Goal: Task Accomplishment & Management: Complete application form

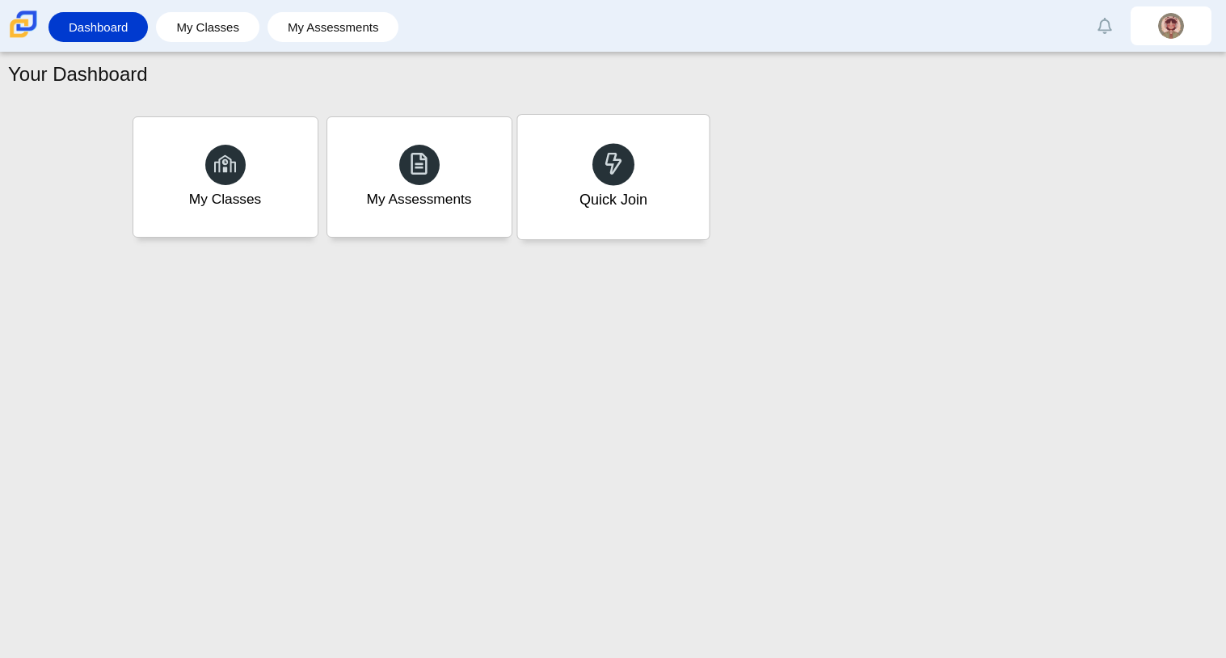
click at [648, 190] on div "Quick Join" at bounding box center [613, 177] width 192 height 124
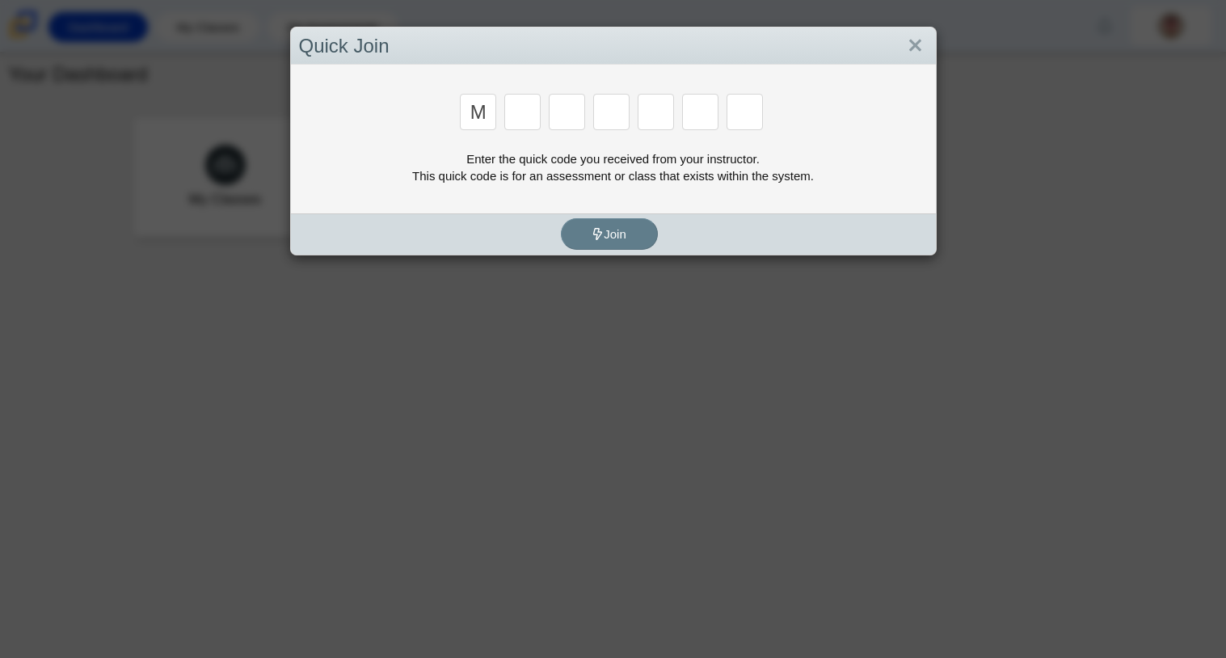
type input "M"
type input "7"
type input "E"
type input "3"
type input "E"
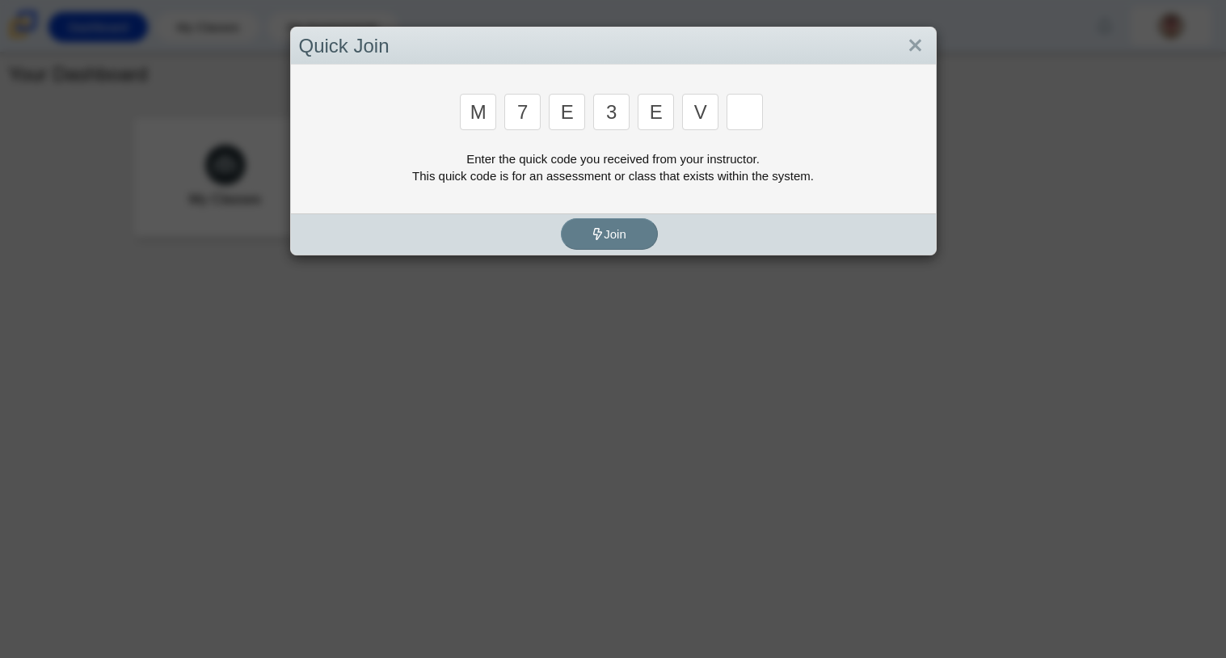
type input "V"
type input "W"
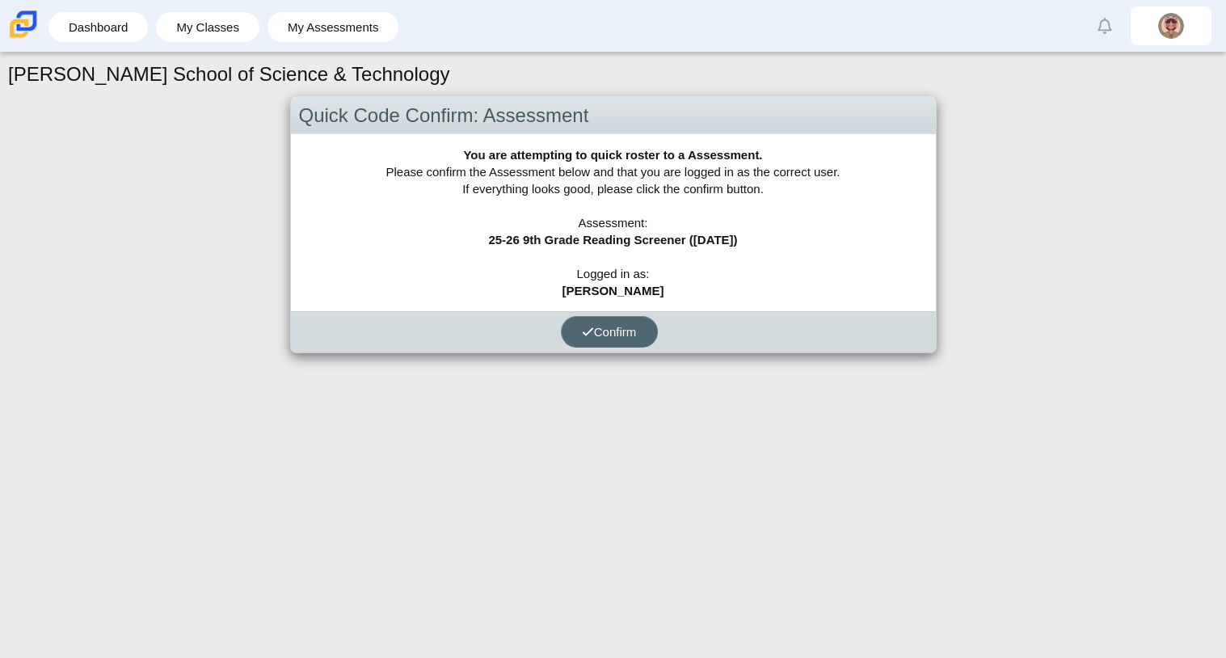
click at [635, 325] on span "Confirm" at bounding box center [609, 332] width 55 height 14
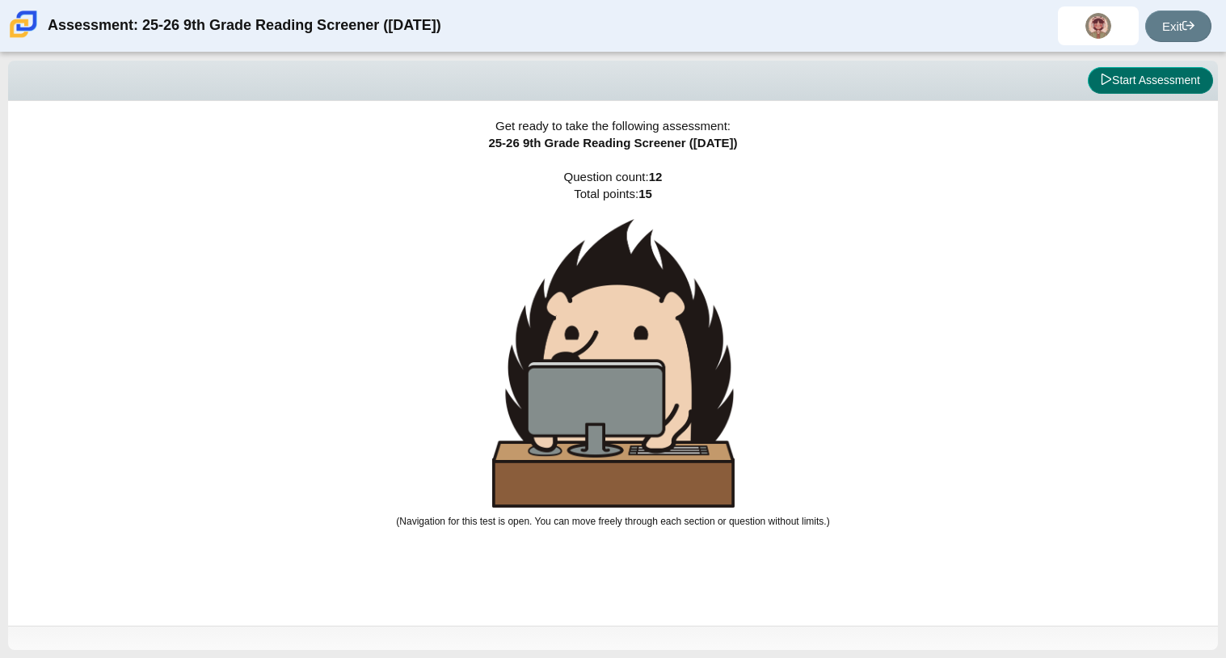
click at [1149, 76] on button "Start Assessment" at bounding box center [1150, 80] width 125 height 27
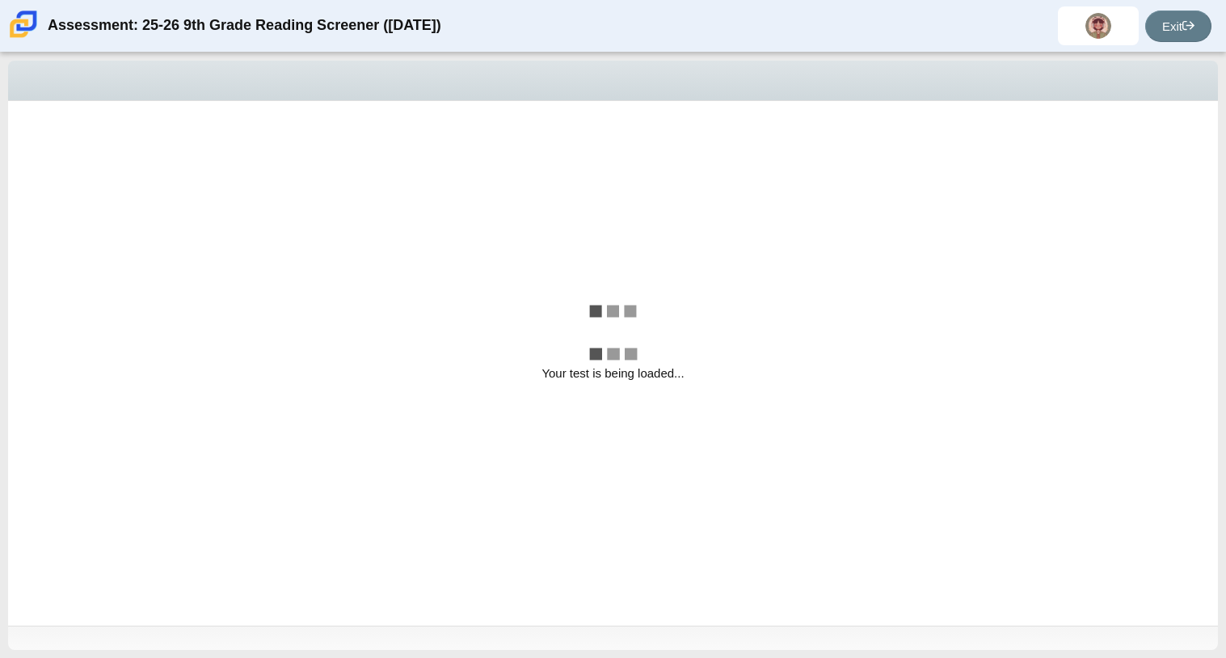
select select "ccc5b315-3c7c-471c-bf90-f22c8299c798"
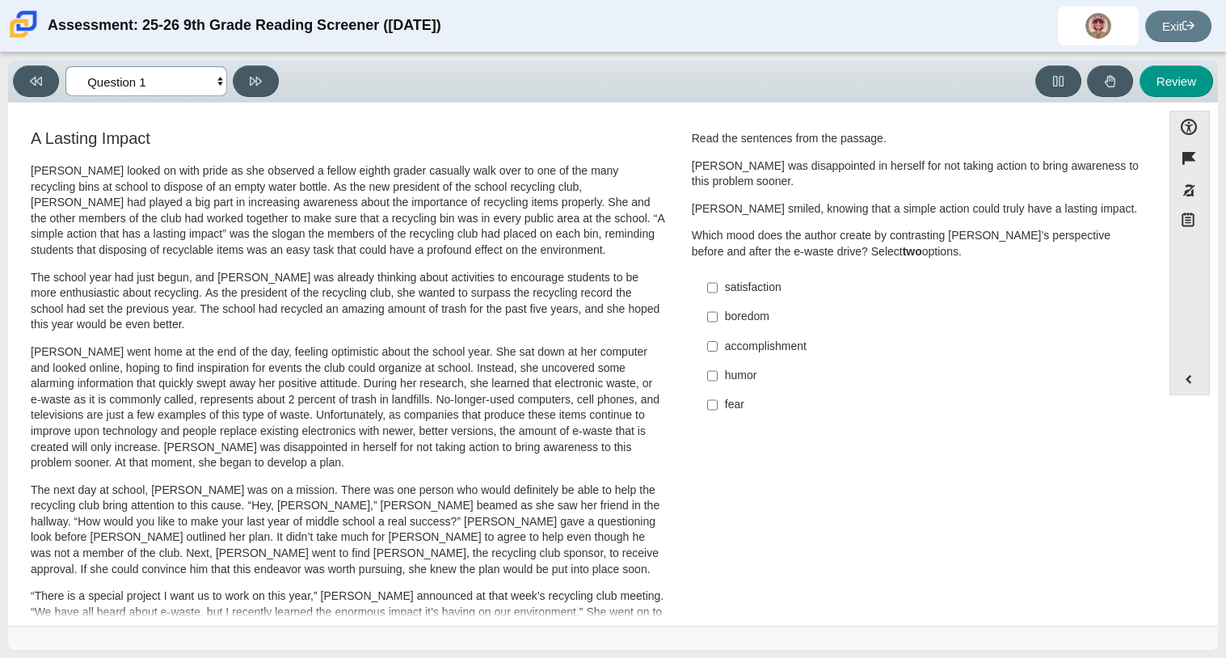
click at [196, 78] on select "Questions Question 1 Question 2 Question 3 Question 4 Question 5 Question 6 Que…" at bounding box center [146, 81] width 162 height 30
click at [200, 82] on select "Questions Question 1 Question 2 Question 3 Question 4 Question 5 Question 6 Que…" at bounding box center [146, 81] width 162 height 30
click at [709, 282] on input "satisfaction satisfaction" at bounding box center [712, 287] width 11 height 29
checkbox input "true"
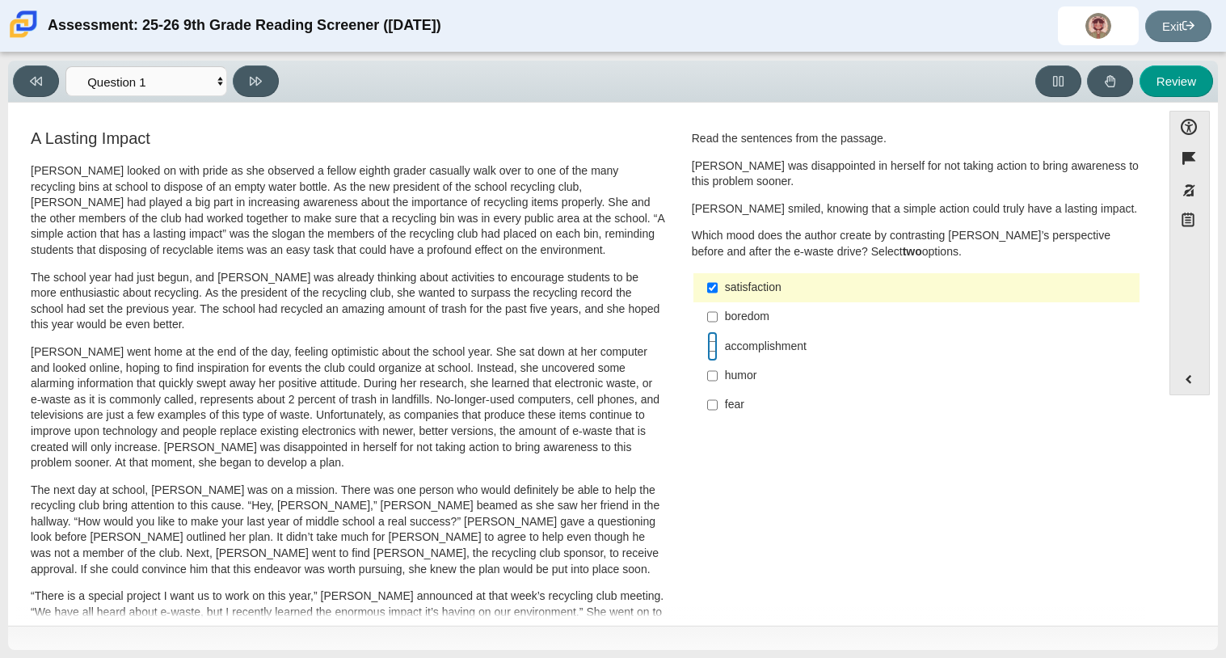
click at [707, 343] on input "accomplishment accomplishment" at bounding box center [712, 345] width 11 height 29
checkbox input "true"
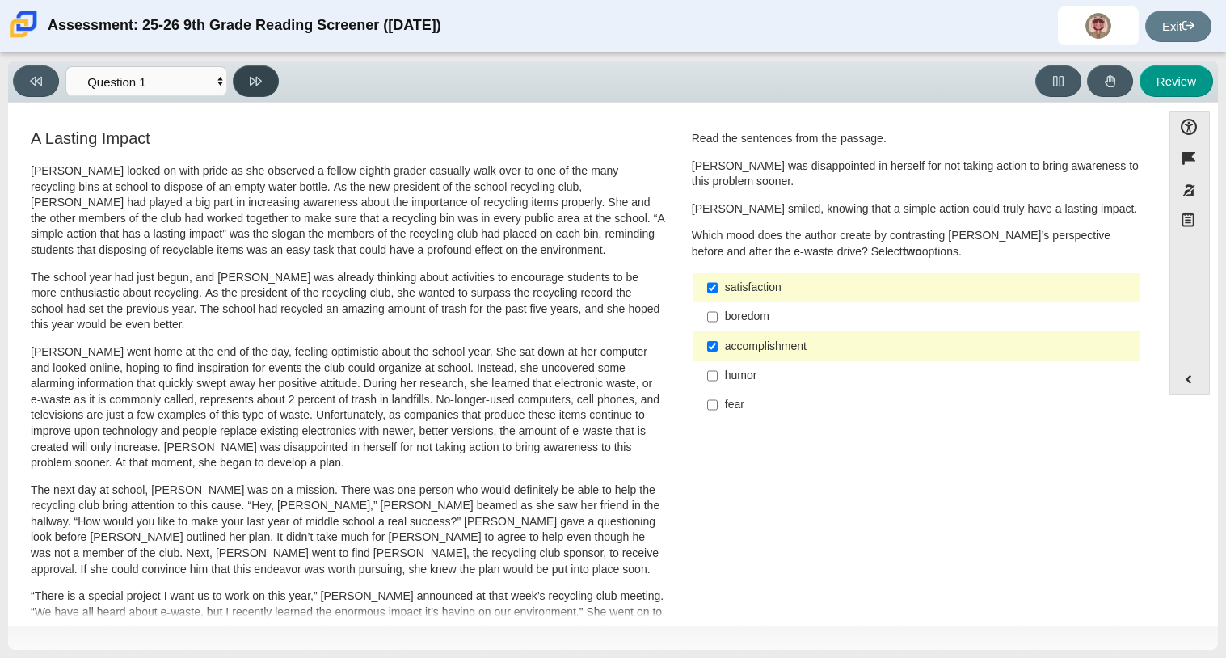
click at [262, 82] on button at bounding box center [256, 81] width 46 height 32
select select "0ff64528-ffd7-428d-b192-babfaadd44e8"
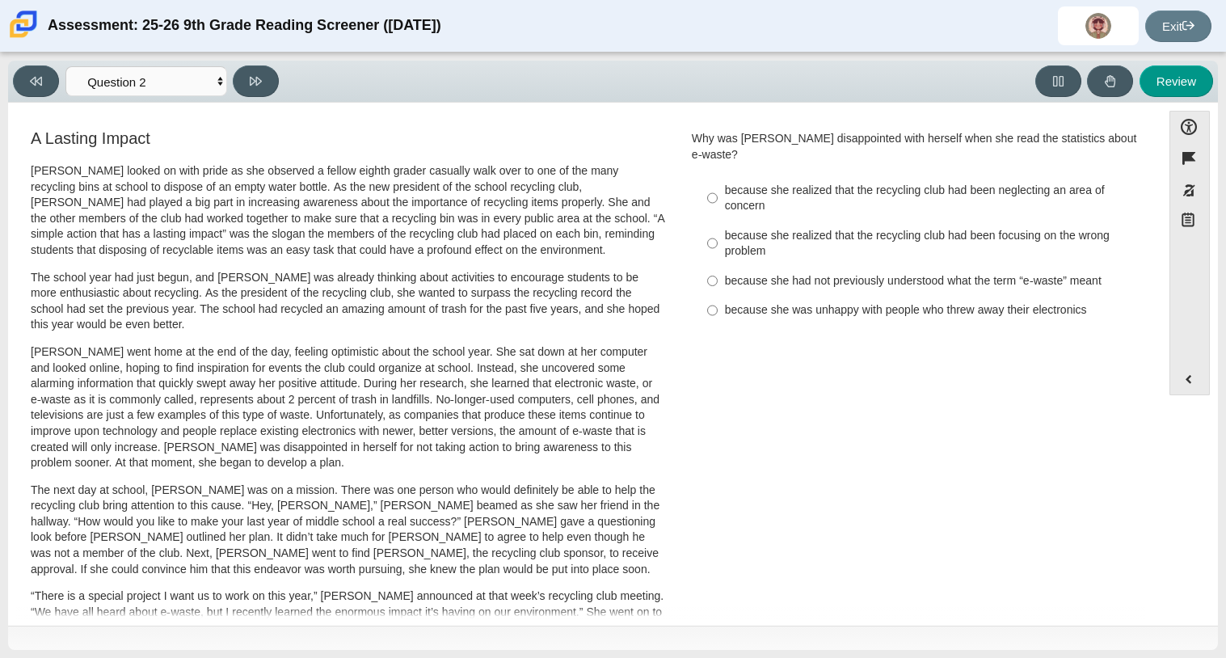
click at [713, 221] on label "because she realized that the recycling club had been focusing on the wrong pro…" at bounding box center [918, 243] width 444 height 45
click at [713, 221] on input "because she realized that the recycling club had been focusing on the wrong pro…" at bounding box center [712, 243] width 11 height 45
radio input "true"
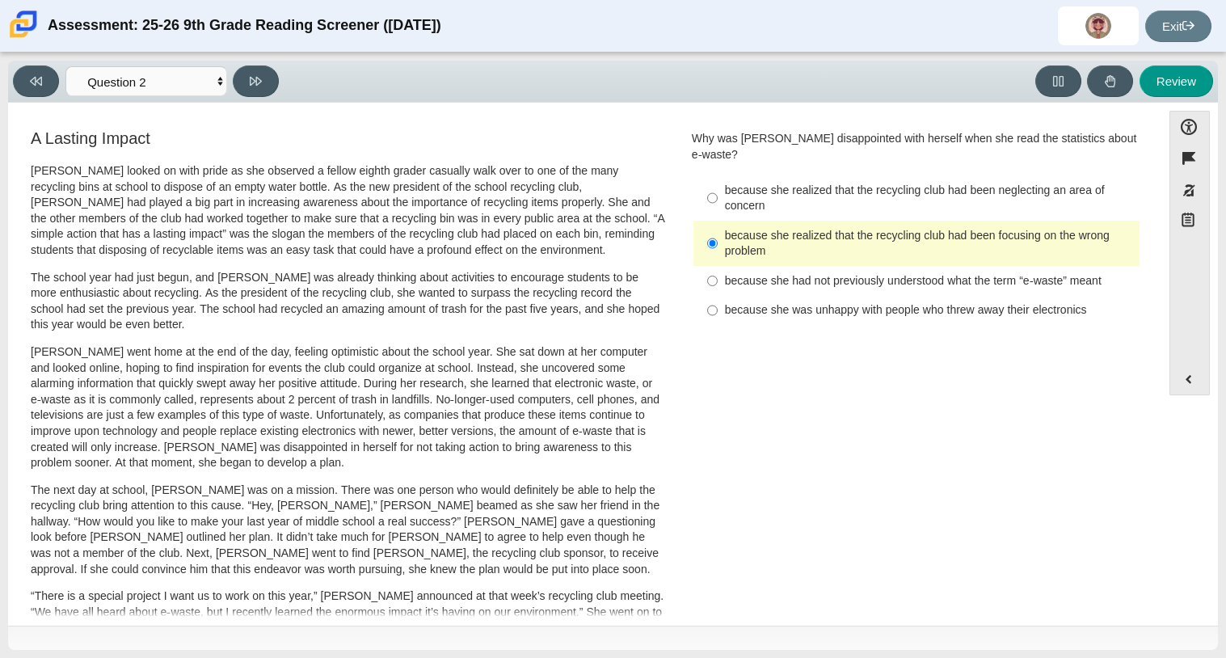
click at [713, 198] on label "because she realized that the recycling club had been neglecting an area of con…" at bounding box center [918, 197] width 444 height 45
click at [713, 198] on input "because she realized that the recycling club had been neglecting an area of con…" at bounding box center [712, 197] width 11 height 45
radio input "true"
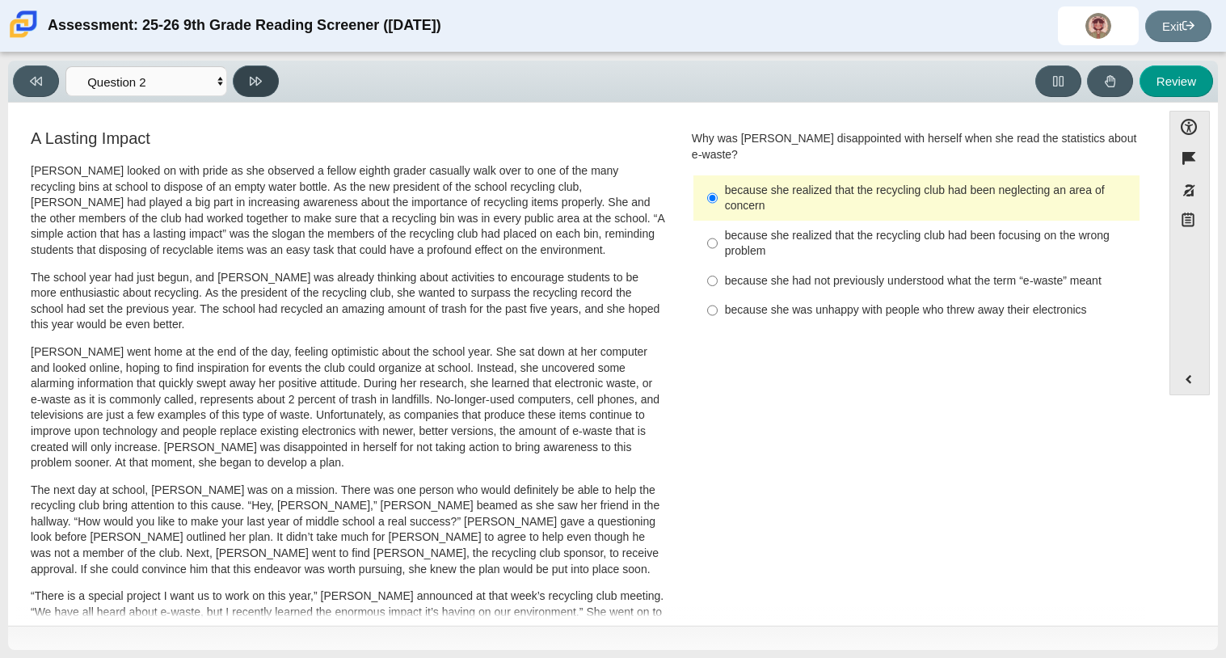
click at [242, 75] on button at bounding box center [256, 81] width 46 height 32
select select "7ce3d843-6974-4858-901c-1ff39630e843"
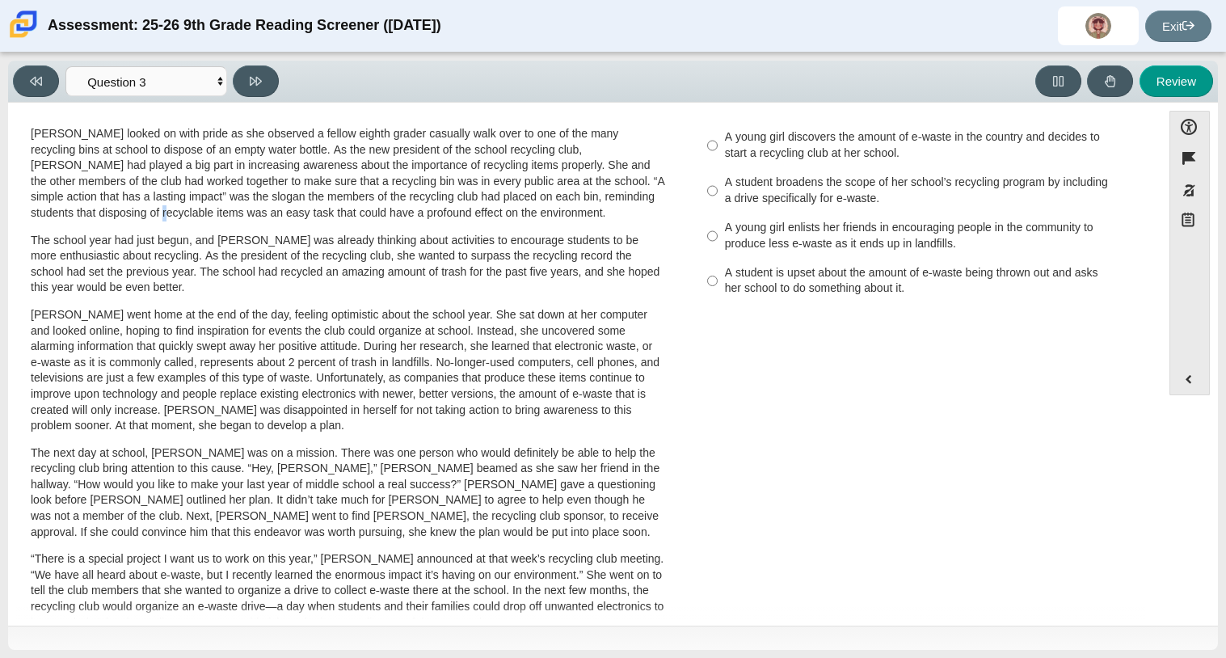
scroll to position [38, 0]
click at [82, 212] on p "Scarlett looked on with pride as she observed a fellow eighth grader casually w…" at bounding box center [348, 172] width 635 height 95
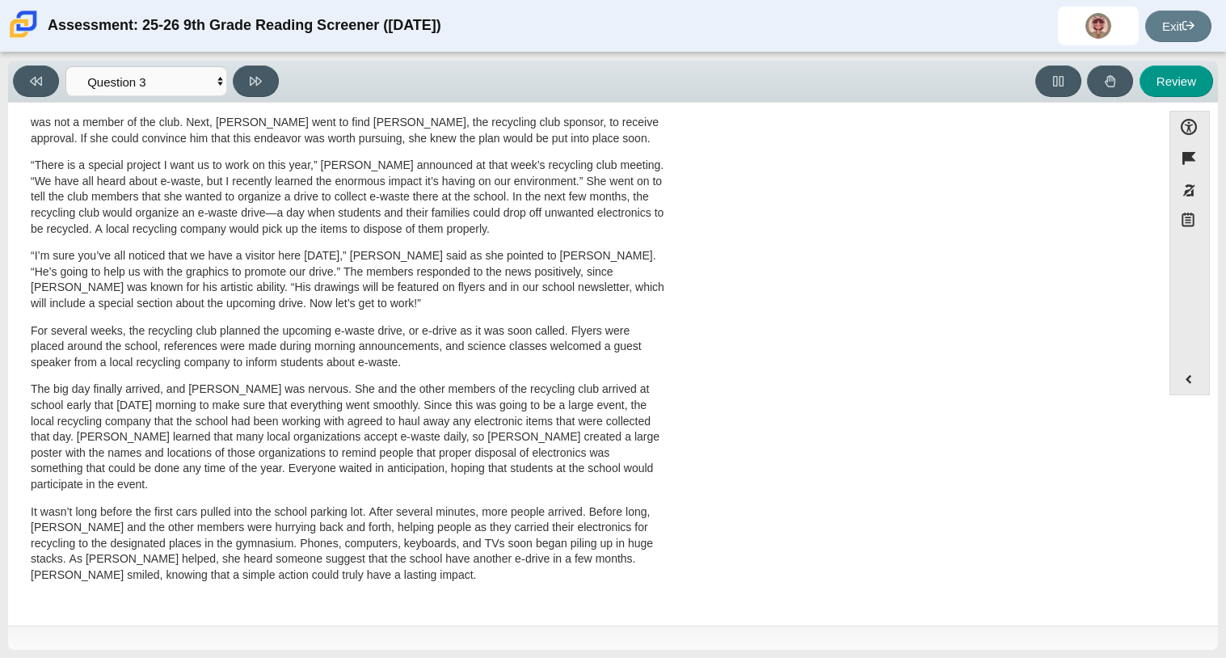
click at [384, 221] on p "“There is a special project I want us to work on this year,” Scarlett announced…" at bounding box center [348, 197] width 635 height 79
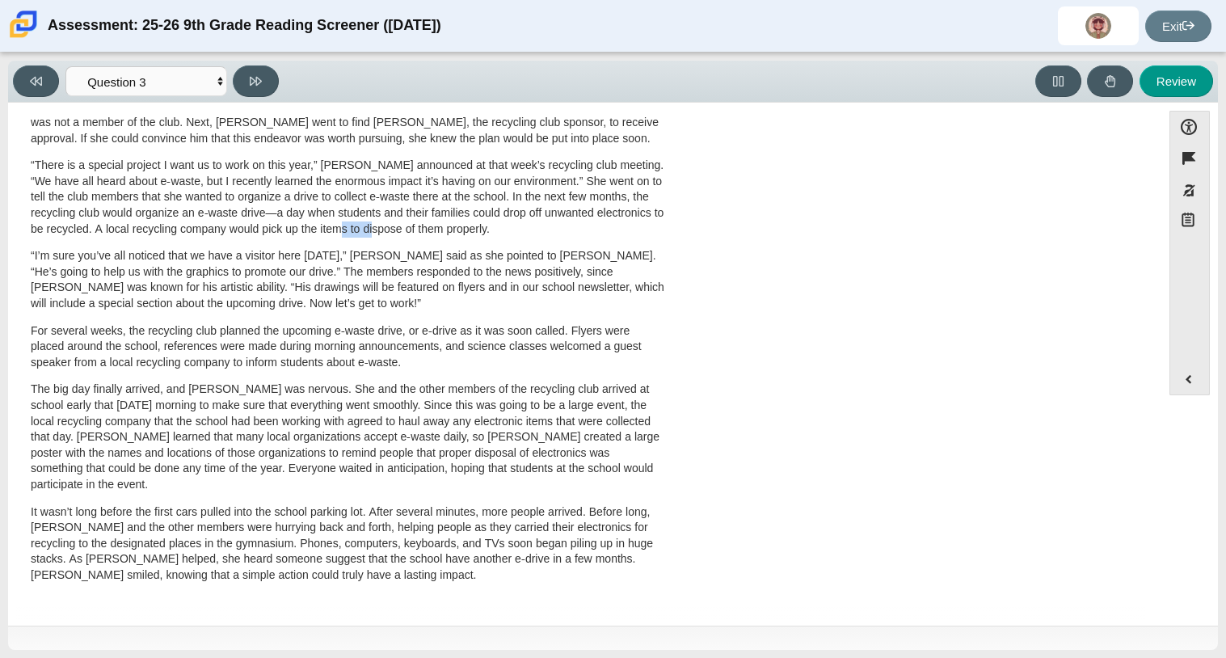
click at [534, 273] on p "“I’m sure you’ve all noticed that we have a visitor here today,” Scarlett said …" at bounding box center [348, 279] width 635 height 63
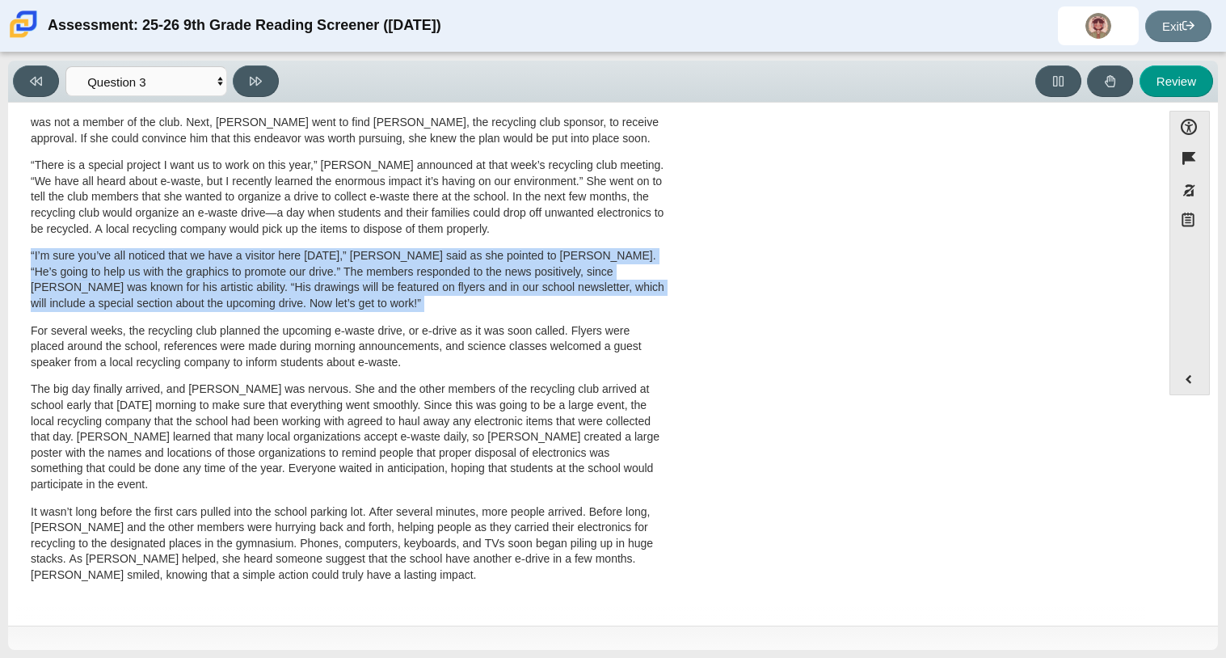
click at [534, 273] on p "“I’m sure you’ve all noticed that we have a visitor here today,” Scarlett said …" at bounding box center [348, 279] width 635 height 63
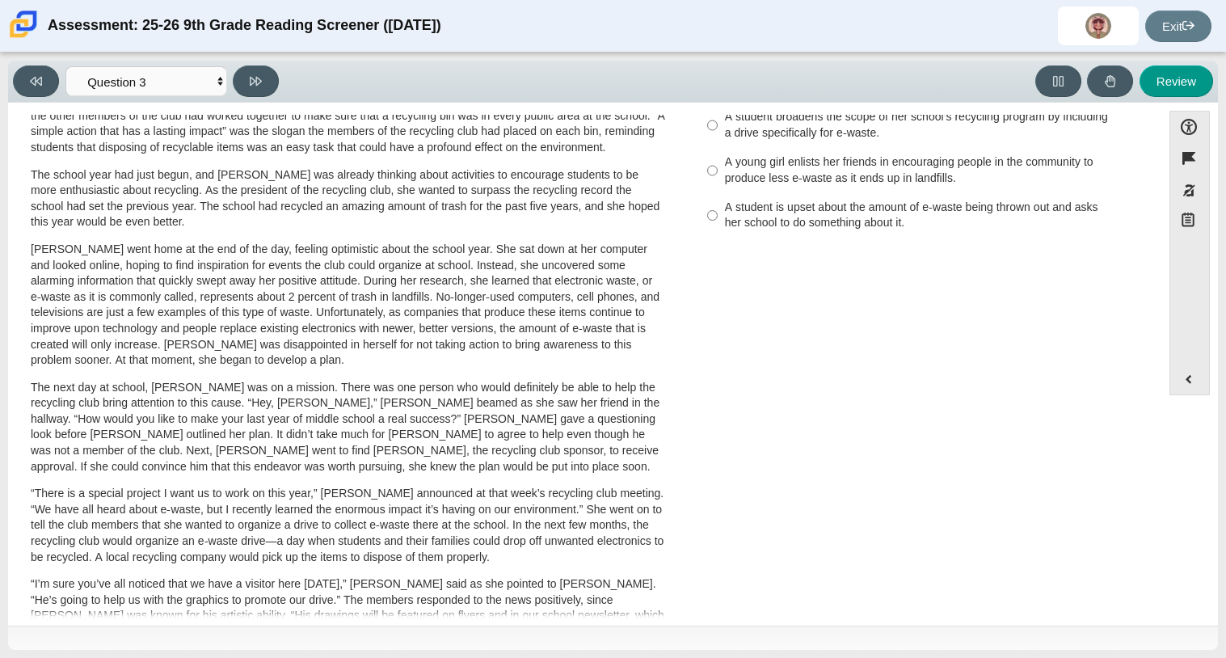
scroll to position [0, 0]
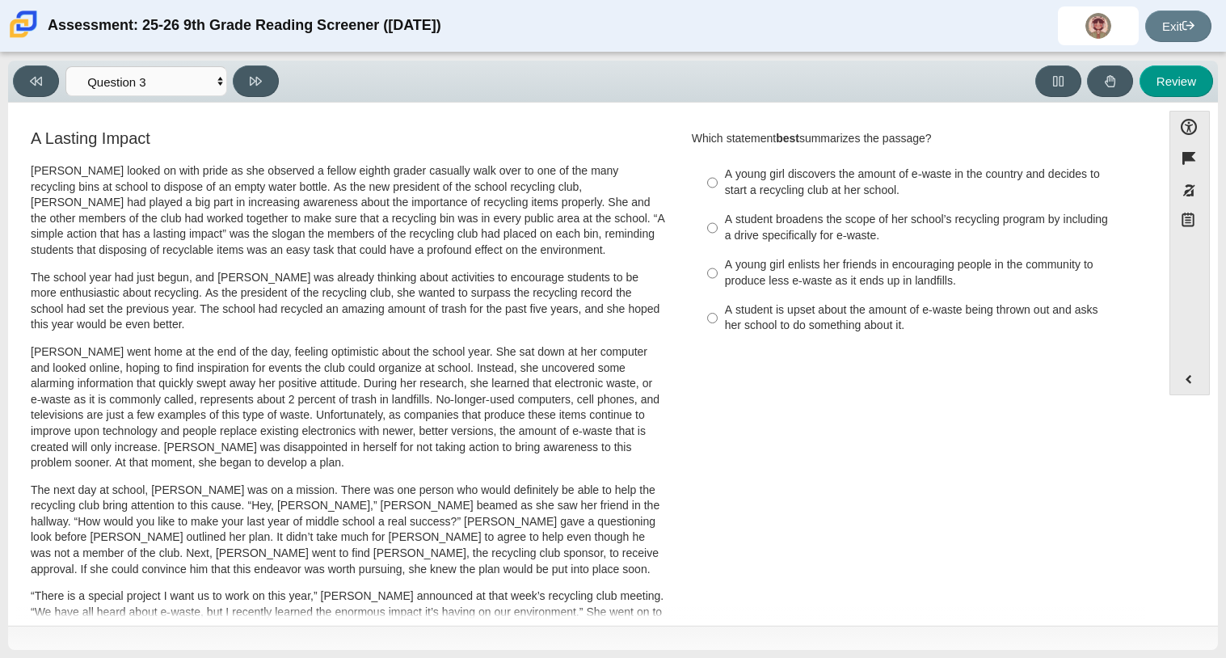
click at [758, 248] on label "A student broadens the scope of her school’s recycling program by including a d…" at bounding box center [918, 227] width 444 height 45
click at [718, 248] on input "A student broadens the scope of her school’s recycling program by including a d…" at bounding box center [712, 227] width 11 height 45
radio input "true"
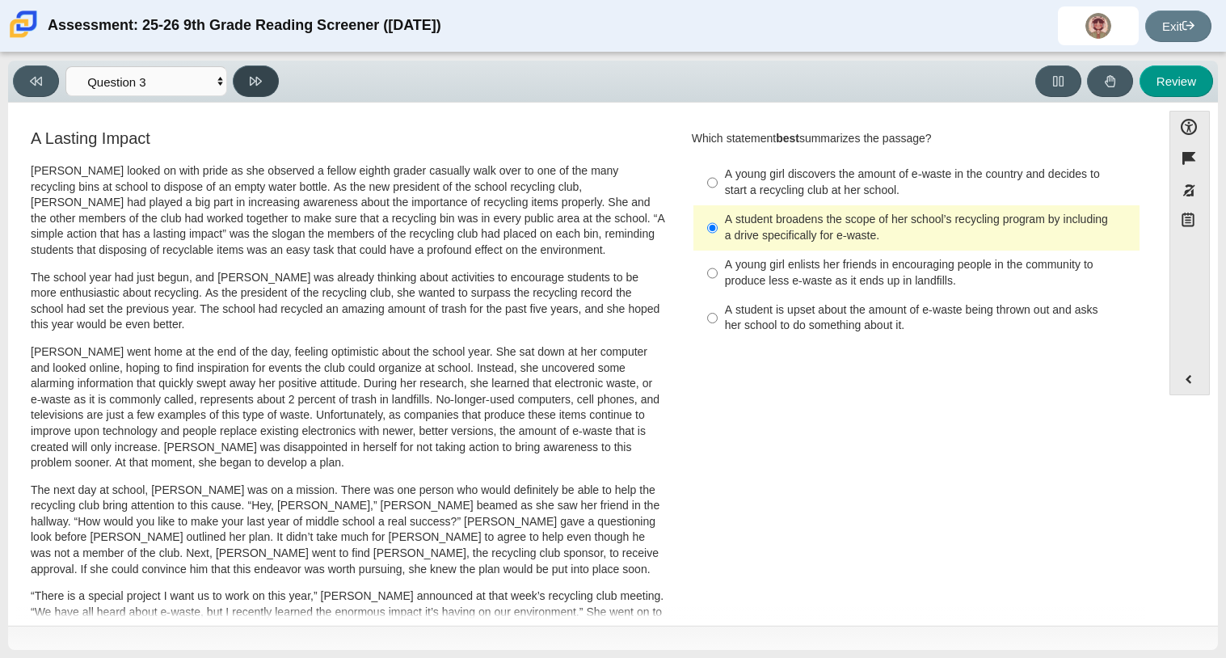
click at [244, 74] on button at bounding box center [256, 81] width 46 height 32
select select "ca9ea0f1-49c5-4bd1-83b0-472c18652b42"
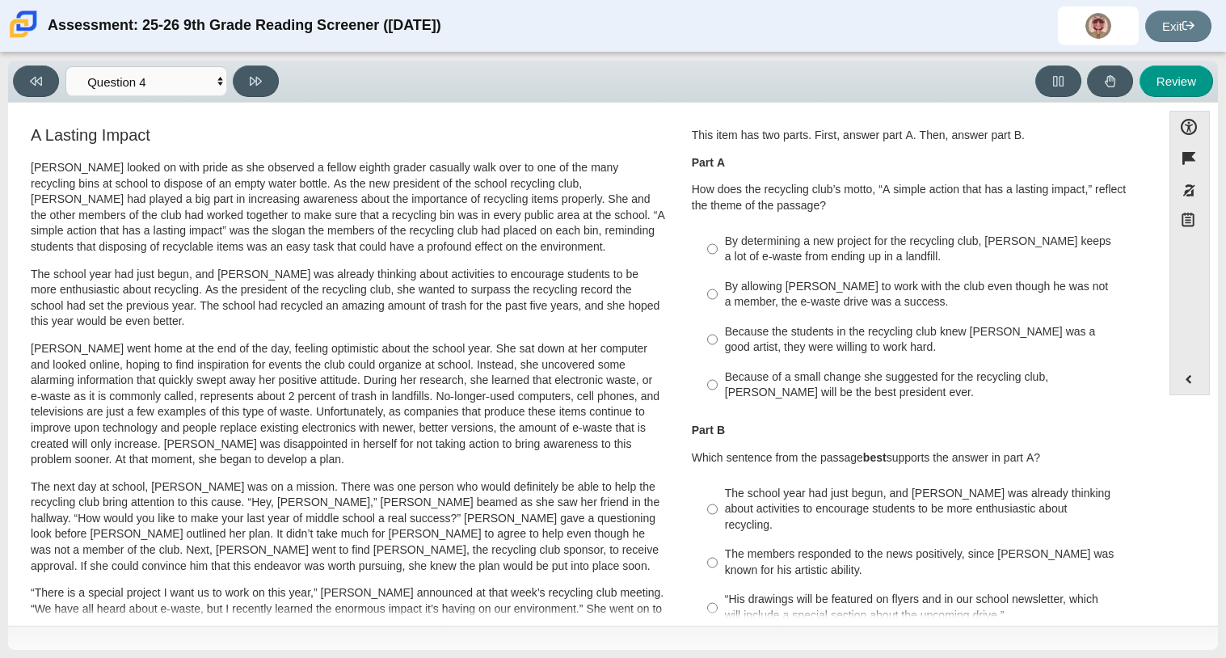
scroll to position [5, 0]
click at [560, 311] on p "The school year had just begun, and Scarlett was already thinking about activit…" at bounding box center [348, 296] width 635 height 63
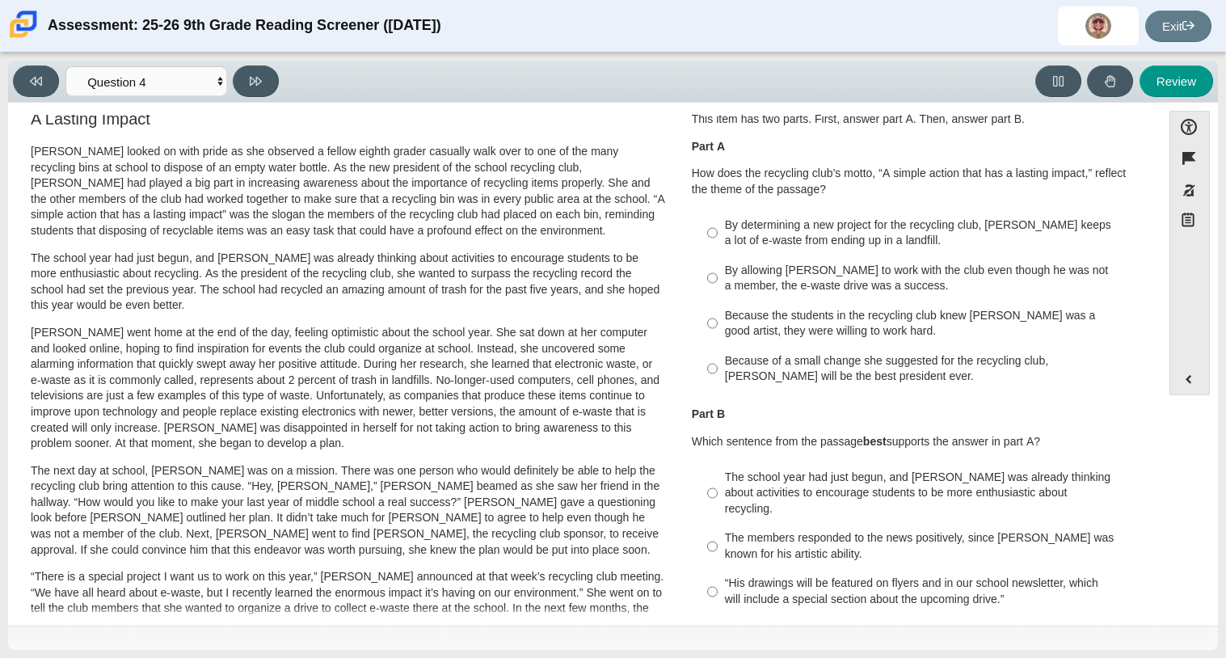
scroll to position [0, 0]
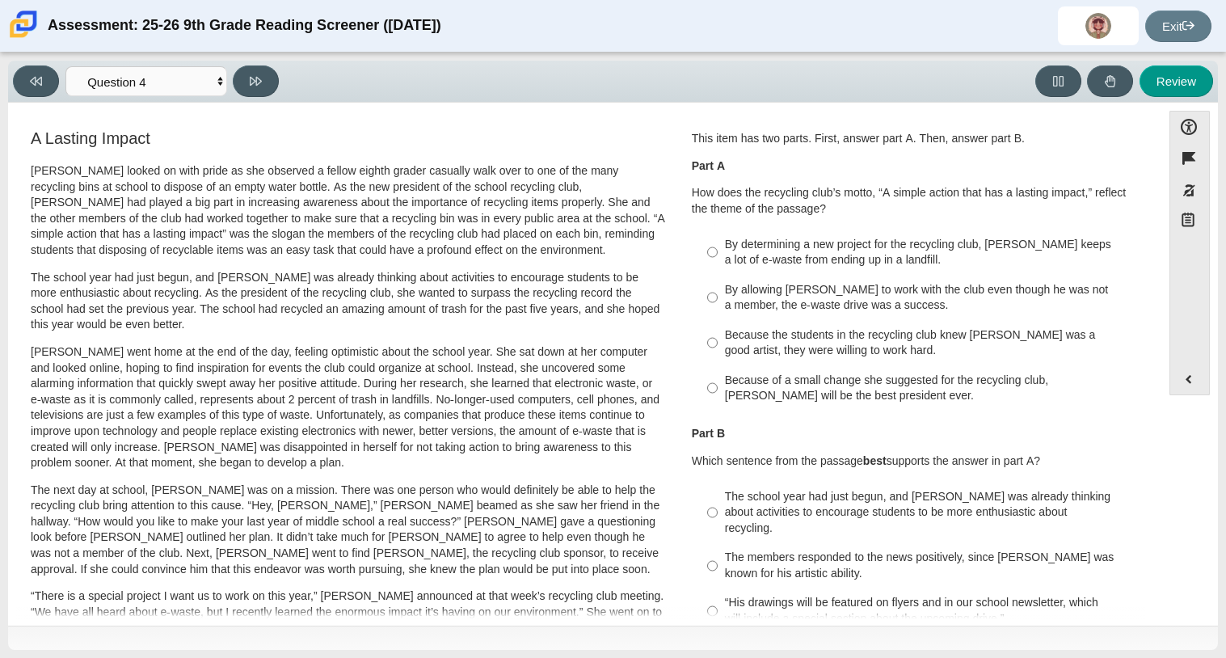
click at [779, 397] on div "Because of a small change she suggested for the recycling club, Scarlett will b…" at bounding box center [929, 389] width 408 height 32
click at [718, 397] on input "Because of a small change she suggested for the recycling club, Scarlett will b…" at bounding box center [712, 387] width 11 height 45
radio input "true"
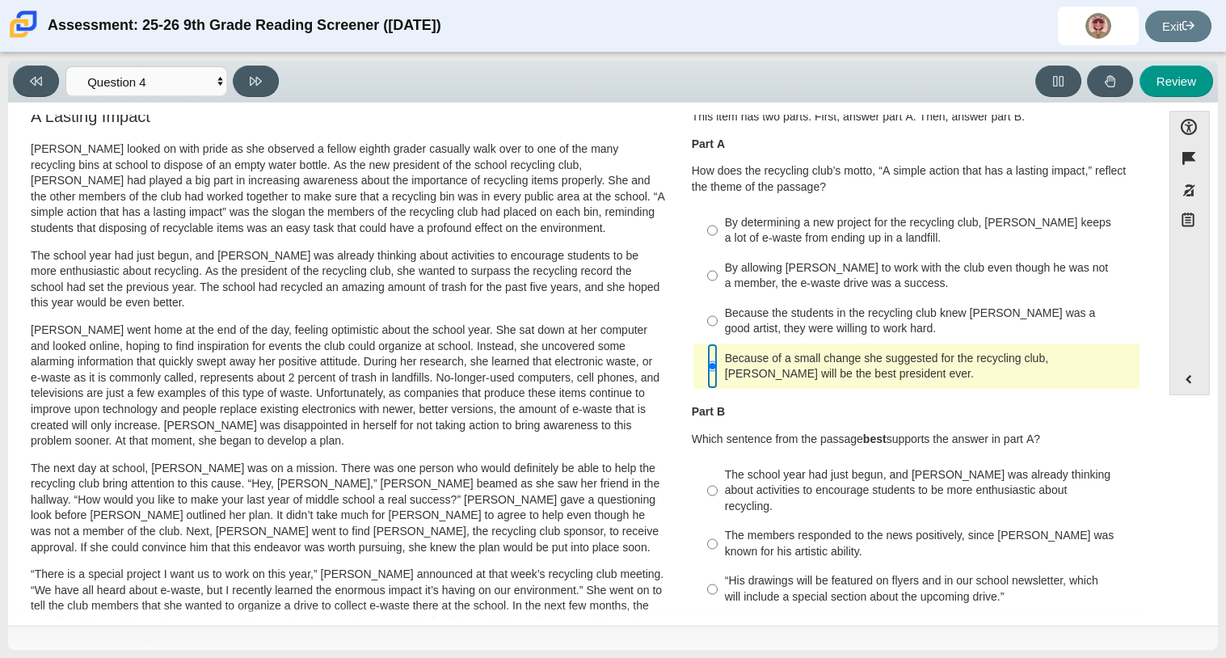
scroll to position [23, 0]
click at [787, 314] on div "Because the students in the recycling club knew Juan Carlos was a good artist, …" at bounding box center [929, 321] width 408 height 32
click at [718, 314] on input "Because the students in the recycling club knew Juan Carlos was a good artist, …" at bounding box center [712, 319] width 11 height 45
radio input "true"
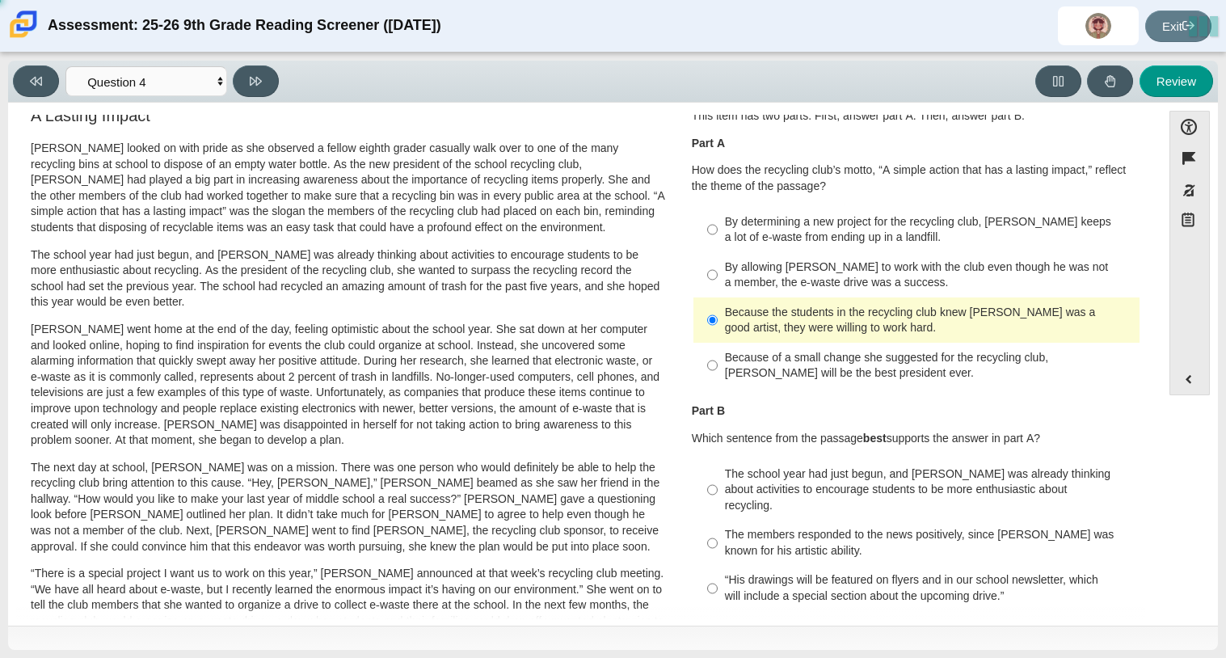
click at [774, 234] on div "By determining a new project for the recycling club, Scarlett keeps a lot of e-…" at bounding box center [929, 230] width 408 height 32
click at [718, 234] on input "By determining a new project for the recycling club, Scarlett keeps a lot of e-…" at bounding box center [712, 229] width 11 height 45
radio input "true"
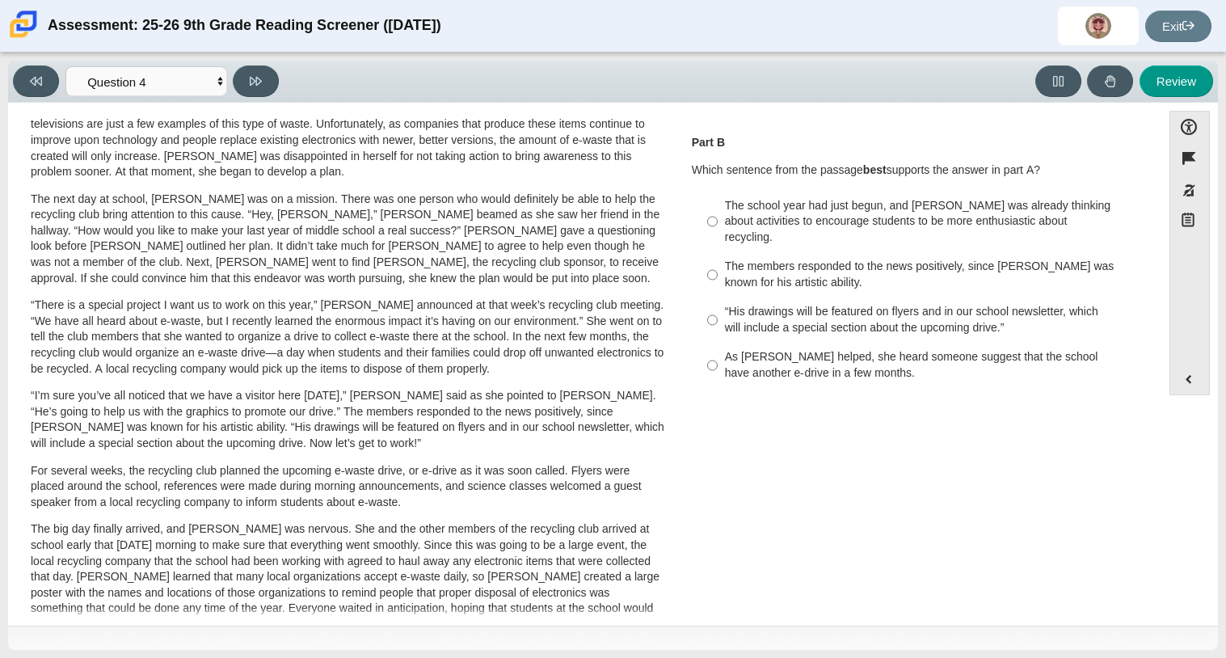
scroll to position [293, 0]
click at [801, 213] on div "The school year had just begun, and Scarlett was already thinking about activit…" at bounding box center [929, 220] width 408 height 48
click at [718, 213] on input "The school year had just begun, and Scarlett was already thinking about activit…" at bounding box center [712, 219] width 11 height 61
radio input "true"
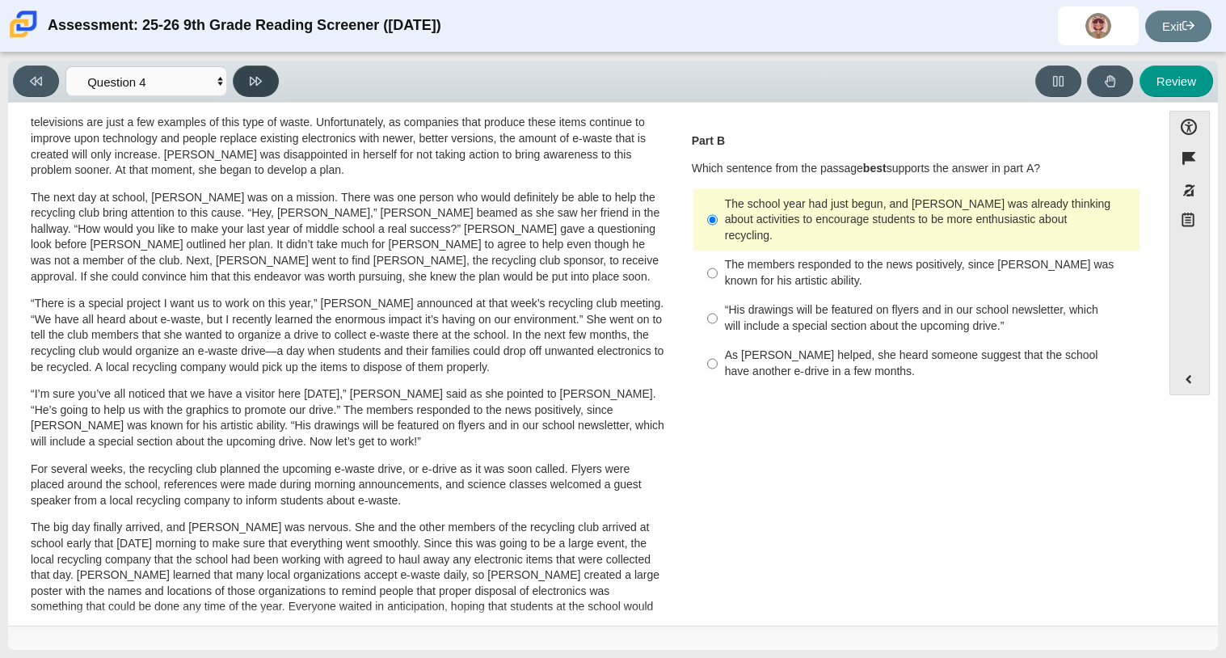
click at [245, 80] on button at bounding box center [256, 81] width 46 height 32
select select "e41f1a79-e29f-4095-8030-a53364015bed"
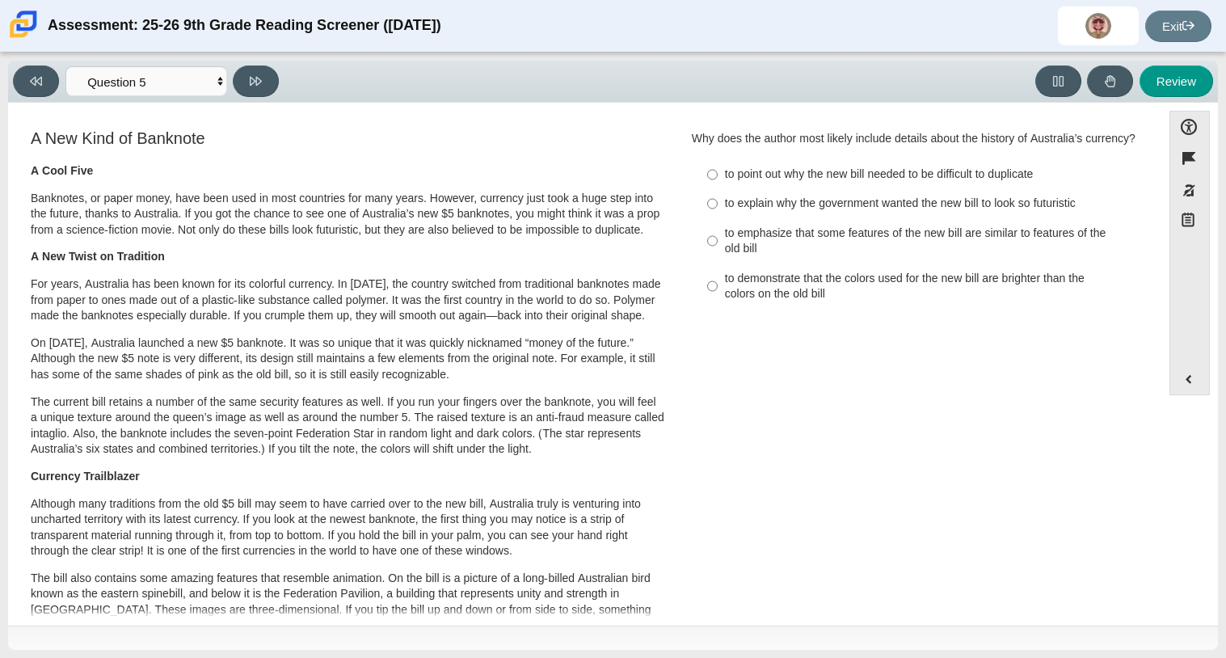
click at [730, 255] on div "to emphasize that some features of the new bill are similar to features of the …" at bounding box center [929, 242] width 408 height 32
click at [718, 255] on input "to emphasize that some features of the new bill are similar to features of the …" at bounding box center [712, 240] width 11 height 45
radio input "true"
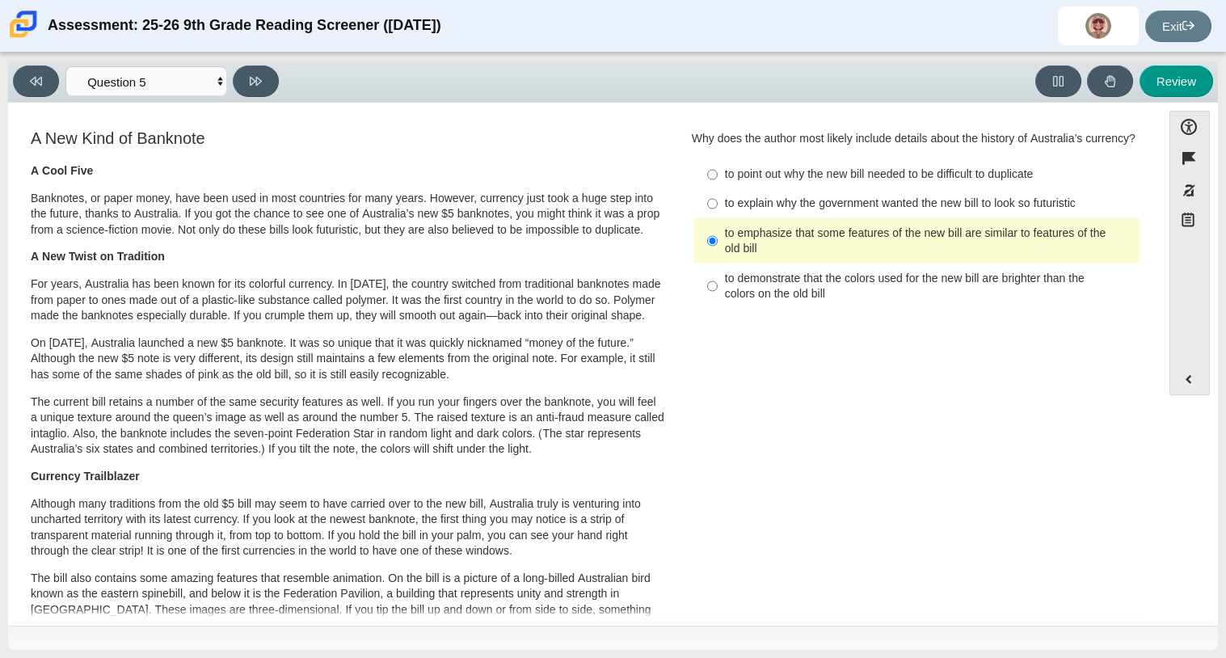
click at [764, 254] on div "to emphasize that some features of the new bill are similar to features of the …" at bounding box center [929, 242] width 408 height 32
click at [718, 254] on input "to emphasize that some features of the new bill are similar to features of the …" at bounding box center [712, 240] width 11 height 45
click at [764, 254] on div "to emphasize that some features of the new bill are similar to features of the …" at bounding box center [929, 242] width 408 height 32
click at [718, 254] on input "to emphasize that some features of the new bill are similar to features of the …" at bounding box center [712, 240] width 11 height 45
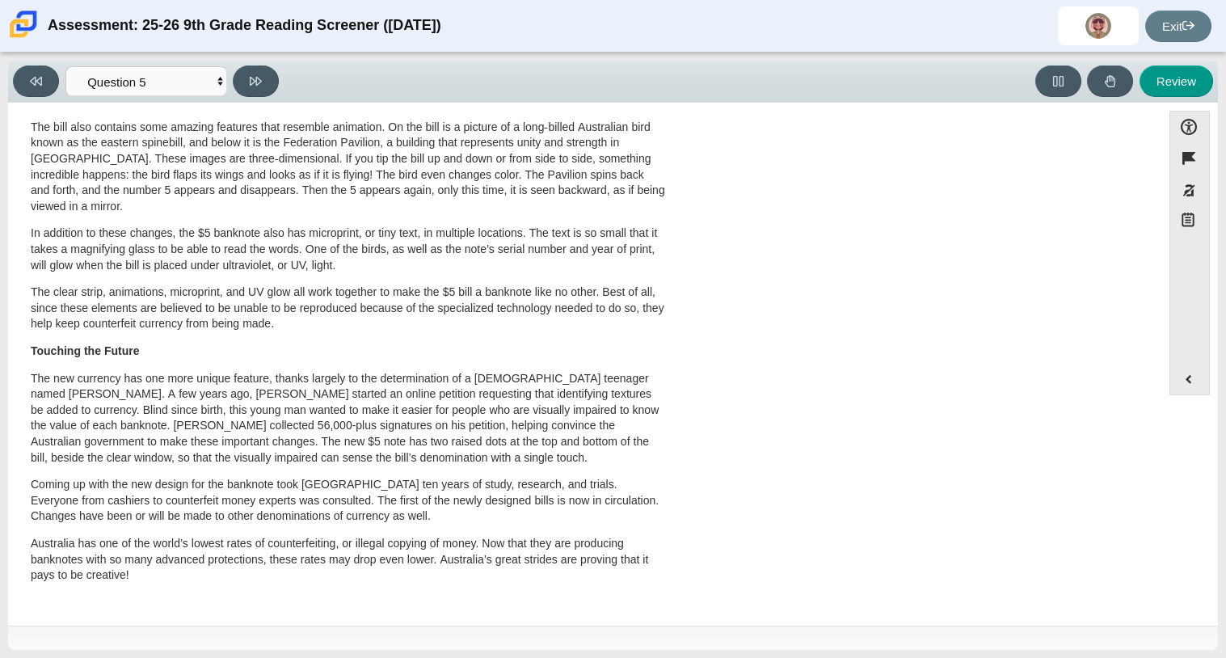
scroll to position [0, 0]
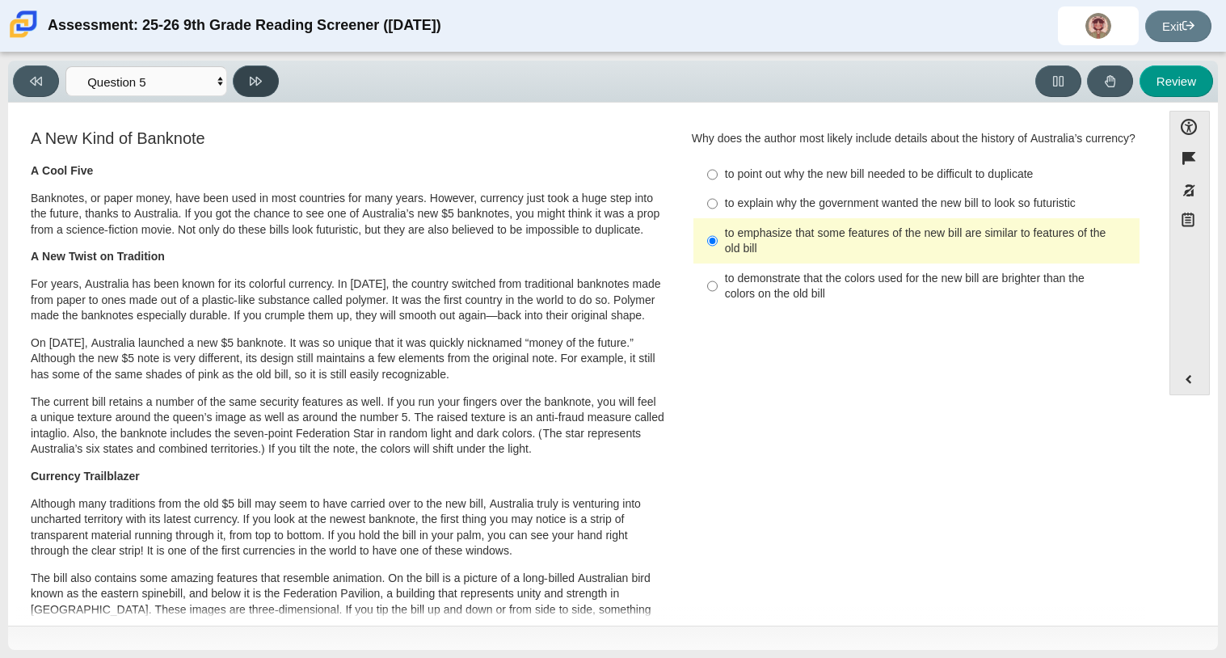
click at [260, 82] on icon at bounding box center [256, 81] width 12 height 12
select select "69146e31-7b3d-4a3e-9ce6-f30c24342ae0"
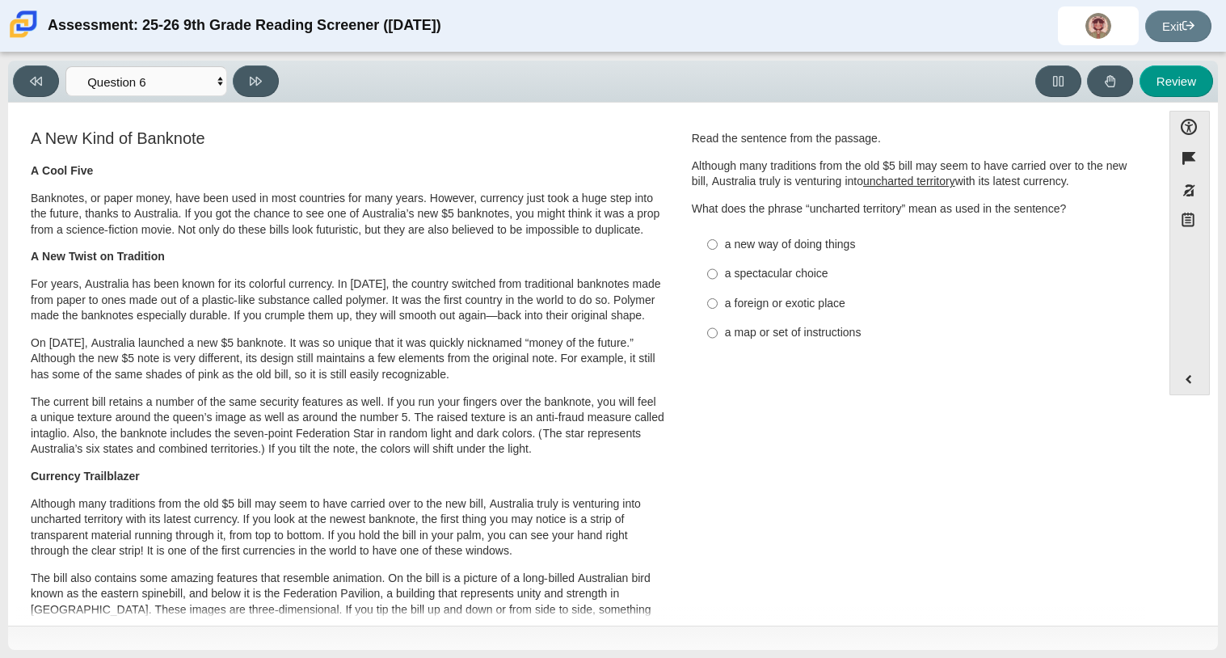
click at [714, 331] on label "a map or set of instructions a map or set of instructions" at bounding box center [918, 332] width 444 height 29
click at [714, 331] on input "a map or set of instructions a map or set of instructions" at bounding box center [712, 332] width 11 height 29
radio input "true"
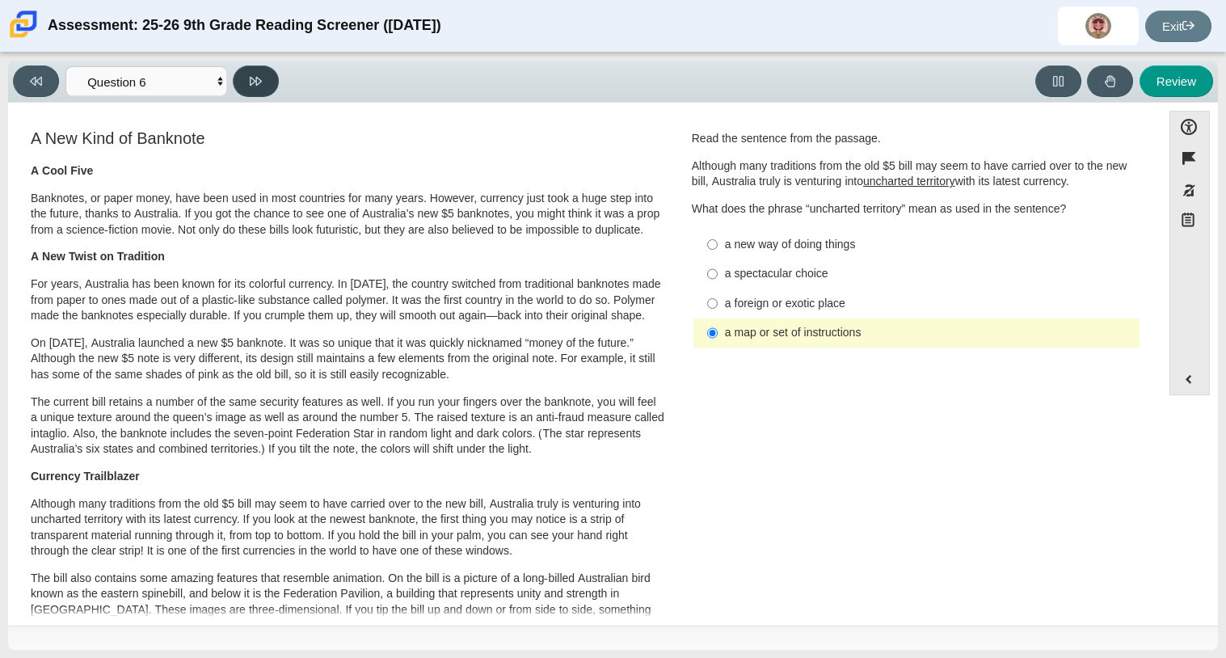
click at [255, 82] on icon at bounding box center [256, 81] width 12 height 12
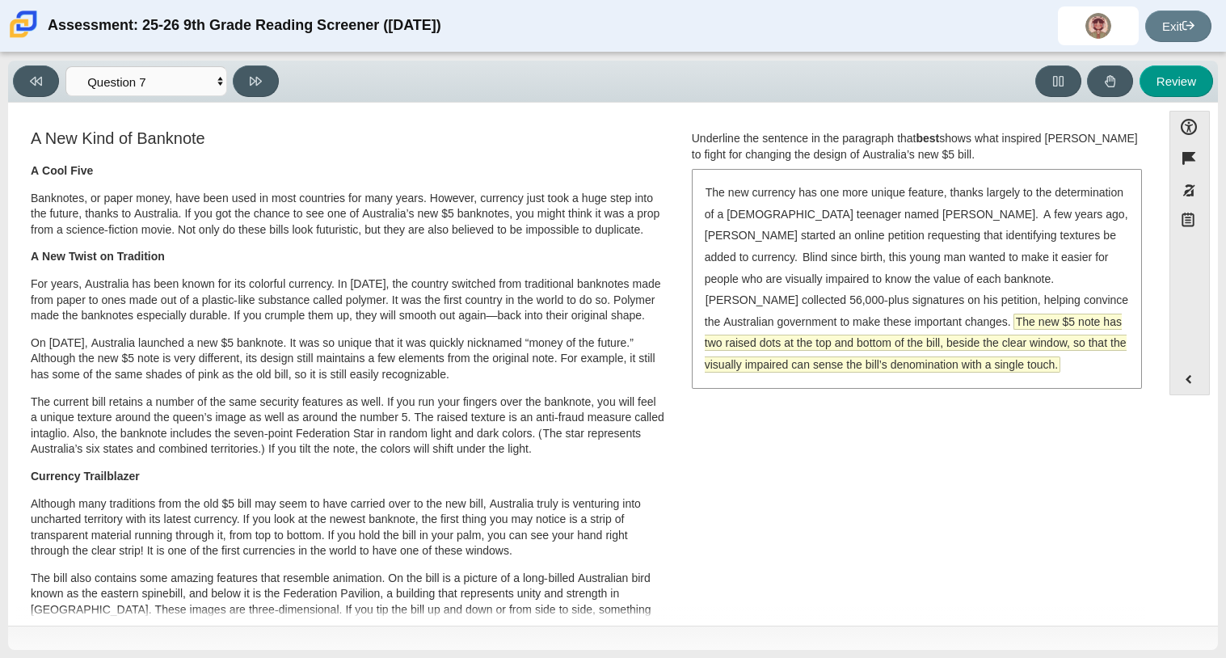
click at [959, 330] on span "The new $5 note has two raised dots at the top and bottom of the bill, beside t…" at bounding box center [916, 343] width 422 height 59
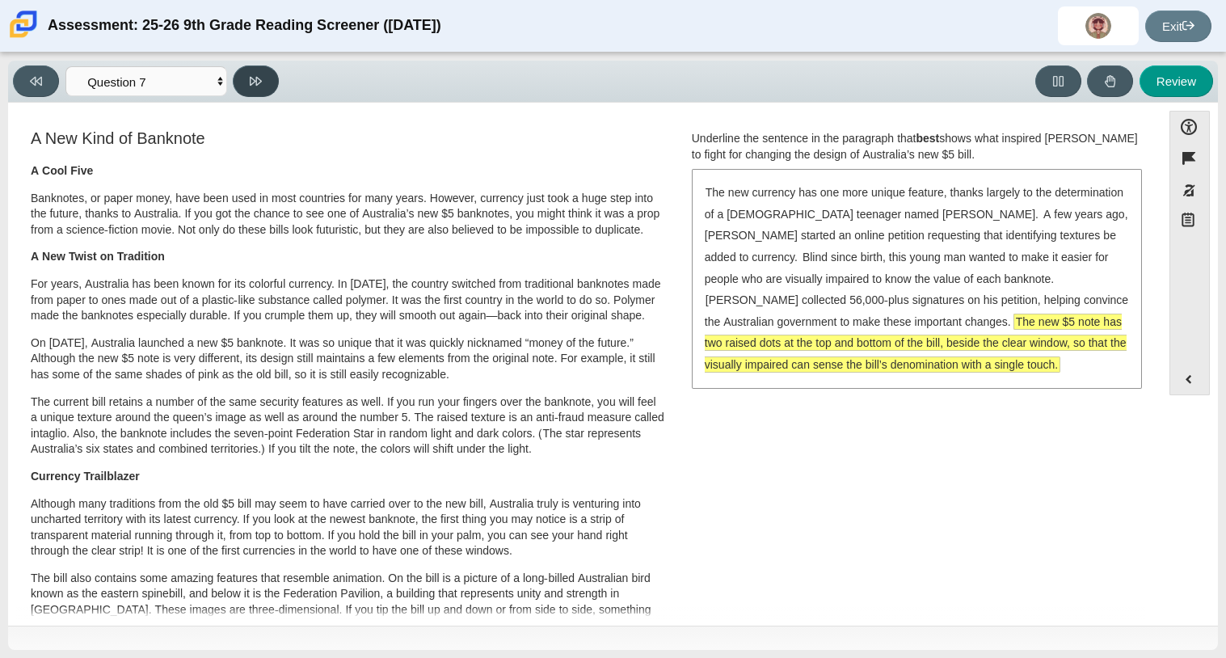
click at [255, 75] on icon at bounding box center [256, 81] width 12 height 12
select select "ea8338c2-a6a3-418e-a305-2b963b54a290"
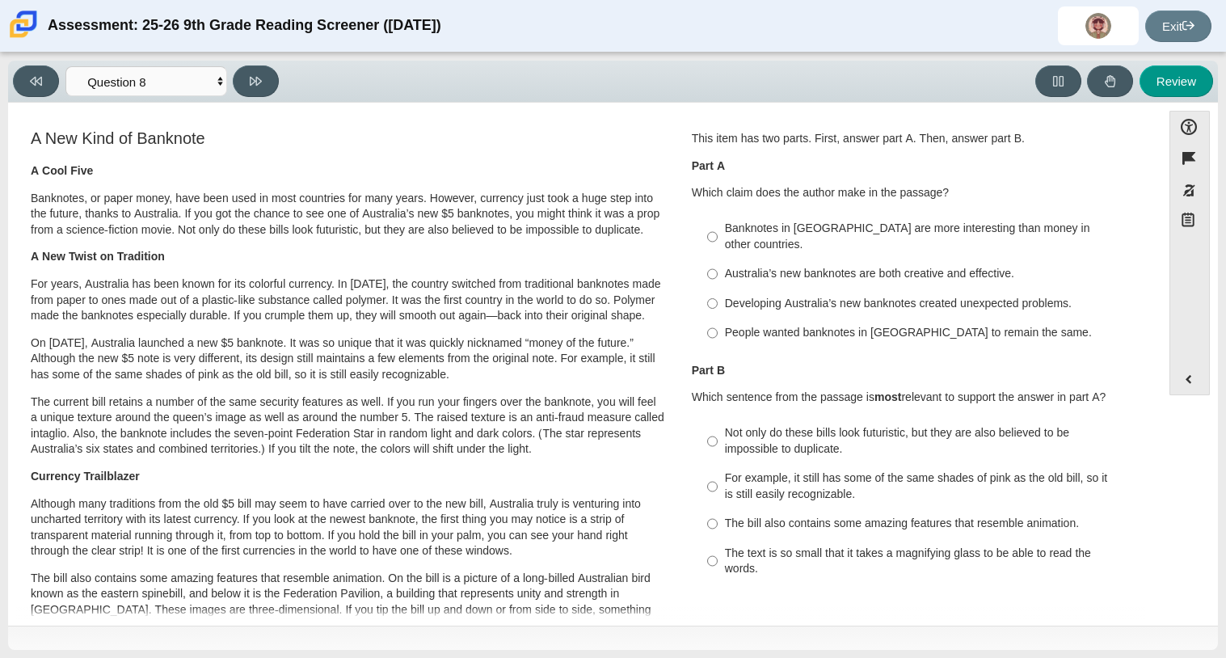
click at [696, 219] on label "Banknotes in Australia are more interesting than money in other countries. Bank…" at bounding box center [918, 236] width 444 height 45
click at [707, 219] on input "Banknotes in Australia are more interesting than money in other countries. Bank…" at bounding box center [712, 236] width 11 height 45
radio input "true"
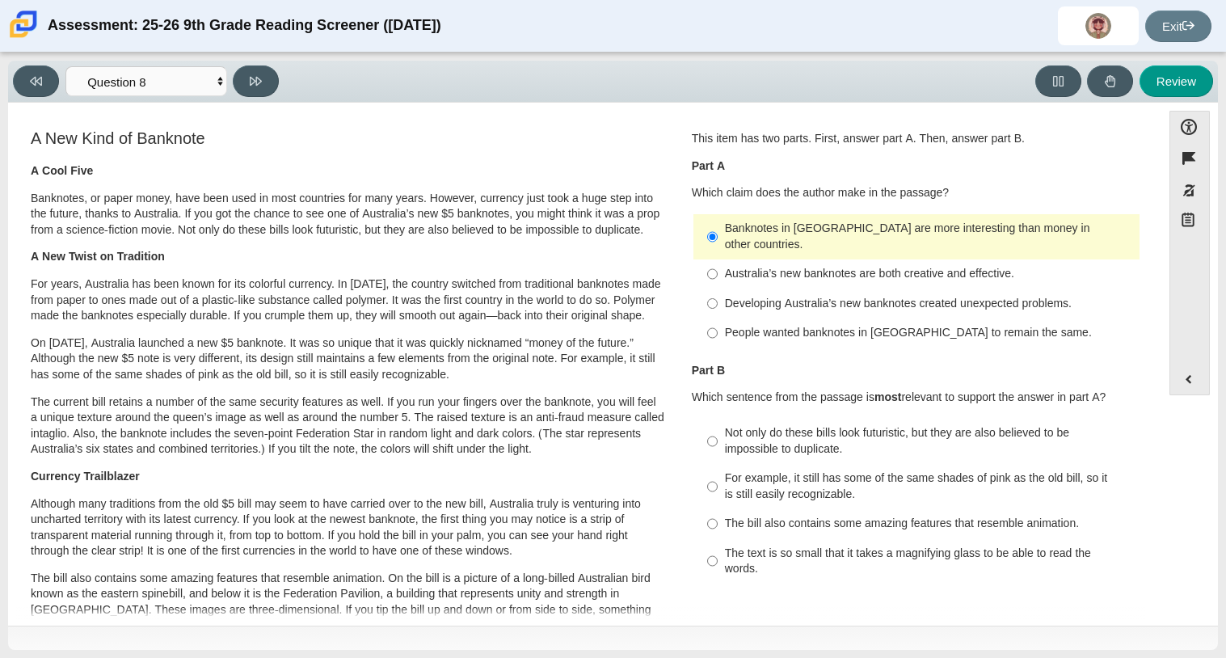
click at [699, 221] on label "Banknotes in Australia are more interesting than money in other countries. Bank…" at bounding box center [918, 236] width 444 height 45
click at [707, 221] on input "Banknotes in Australia are more interesting than money in other countries. Bank…" at bounding box center [712, 236] width 11 height 45
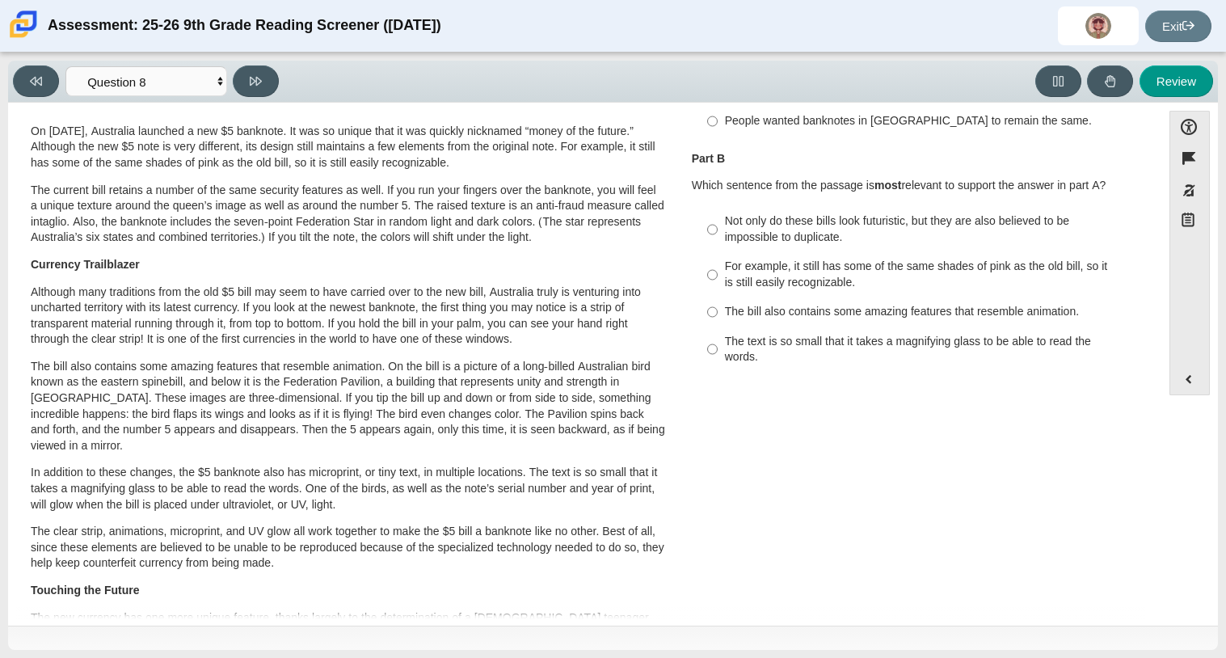
scroll to position [214, 0]
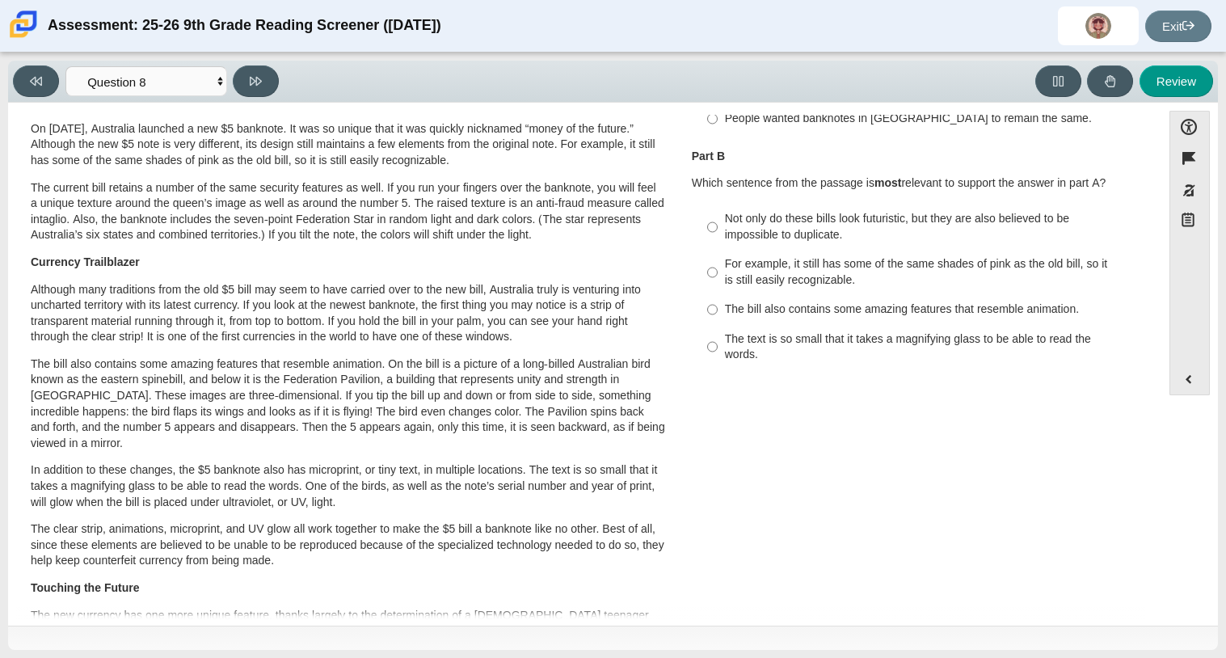
click at [698, 212] on label "Not only do these bills look futuristic, but they are also believed to be impos…" at bounding box center [918, 227] width 444 height 45
click at [707, 212] on input "Not only do these bills look futuristic, but they are also believed to be impos…" at bounding box center [712, 227] width 11 height 45
radio input "true"
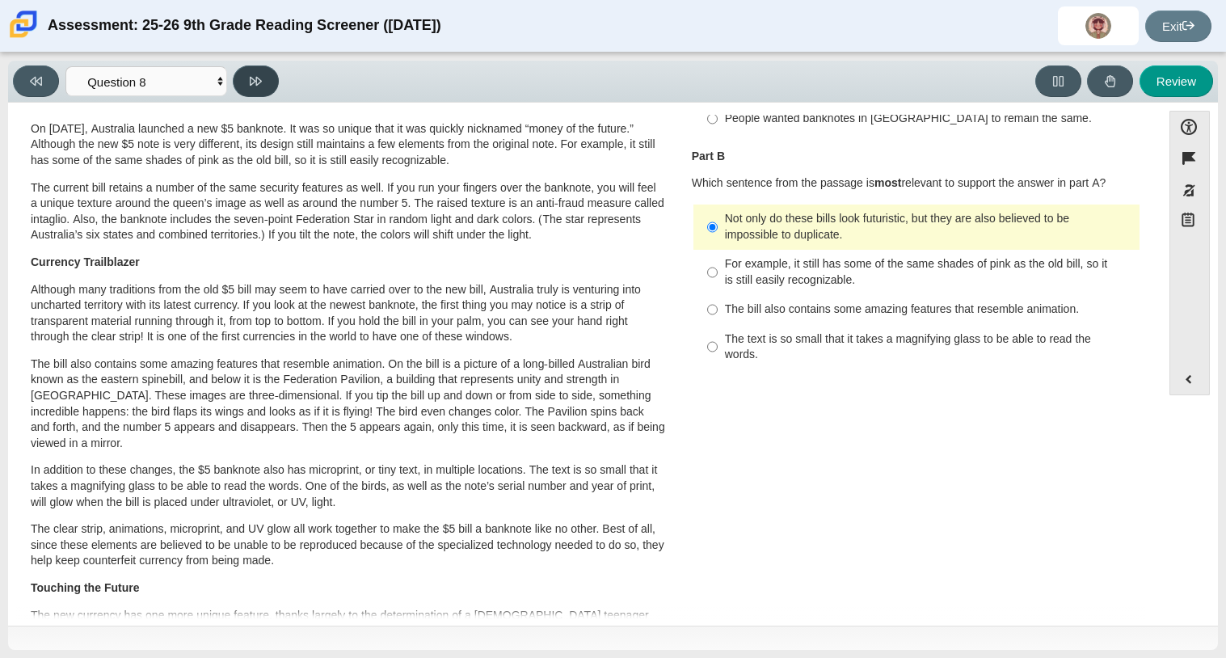
click at [237, 74] on button at bounding box center [256, 81] width 46 height 32
select select "89f058d6-b15c-4ef5-a4b3-fdaffb8868b6"
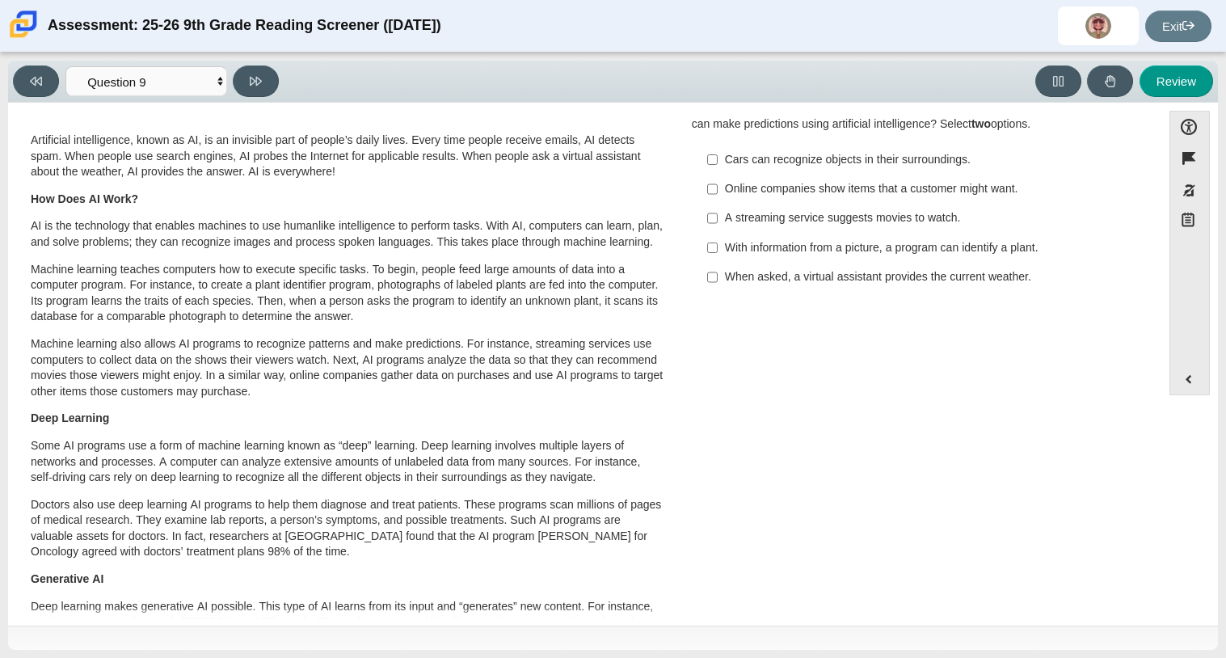
scroll to position [34, 0]
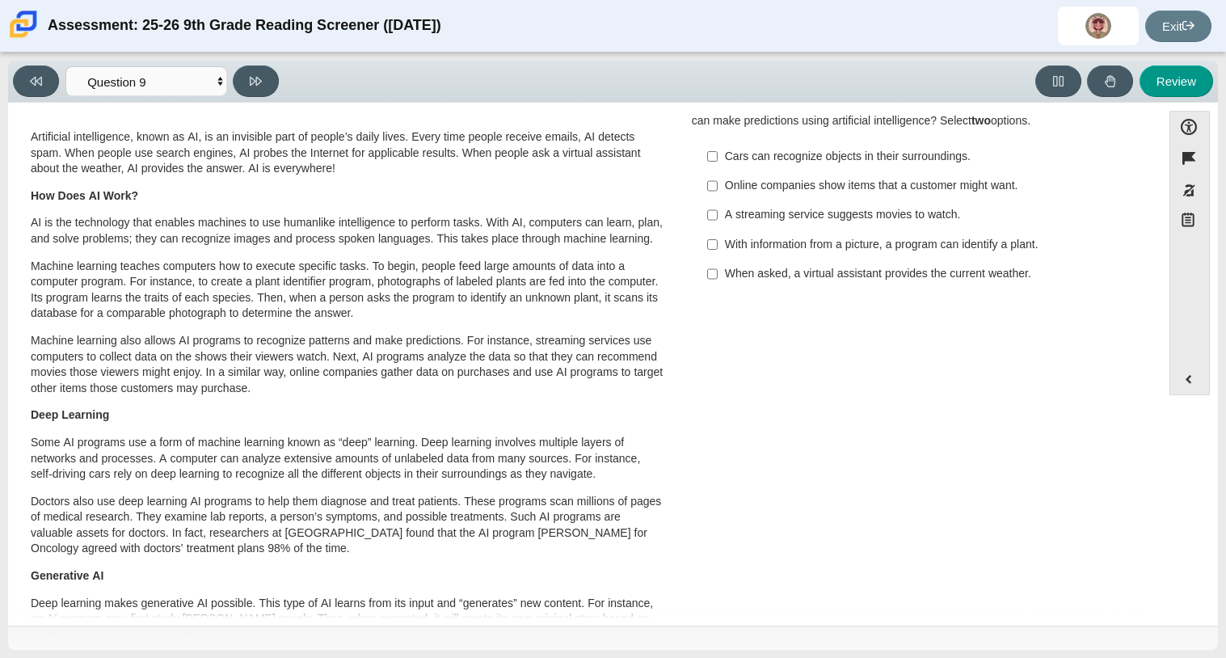
click at [773, 247] on div "With information from a picture, a program can identify a plant." at bounding box center [929, 245] width 408 height 16
click at [718, 247] on input "With information from a picture, a program can identify a plant. With informati…" at bounding box center [712, 244] width 11 height 29
checkbox input "true"
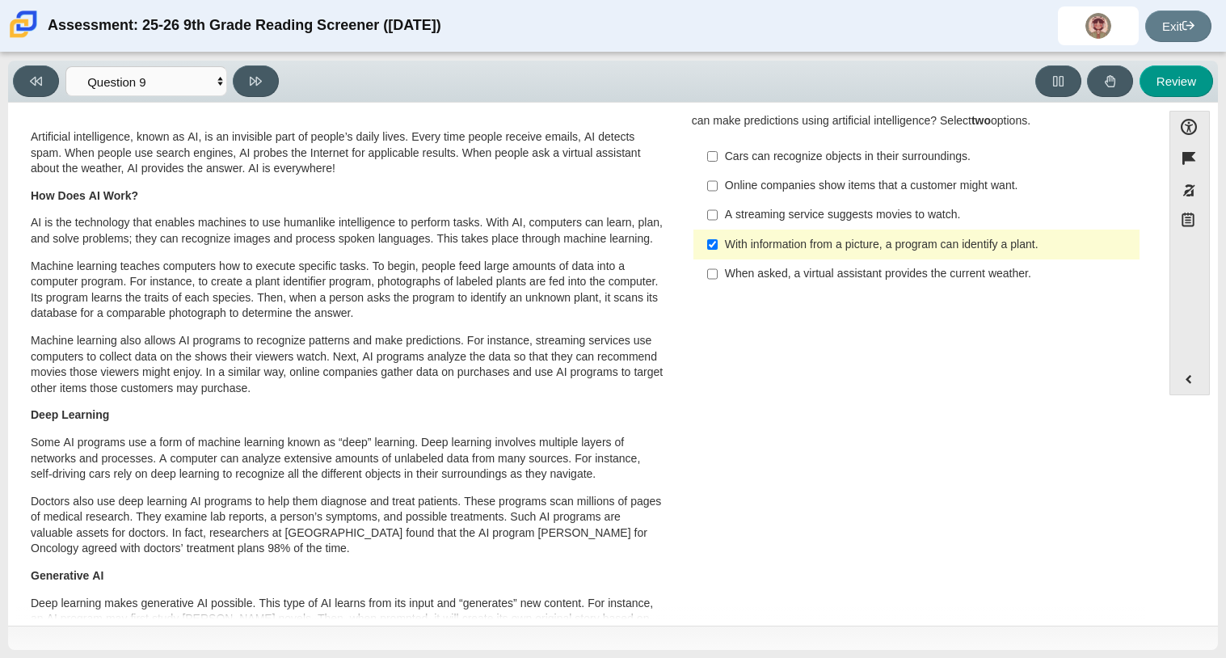
click at [755, 186] on div "Online companies show items that a customer might want." at bounding box center [929, 186] width 408 height 16
click at [718, 186] on input "Online companies show items that a customer might want. Online companies show i…" at bounding box center [712, 185] width 11 height 29
checkbox input "true"
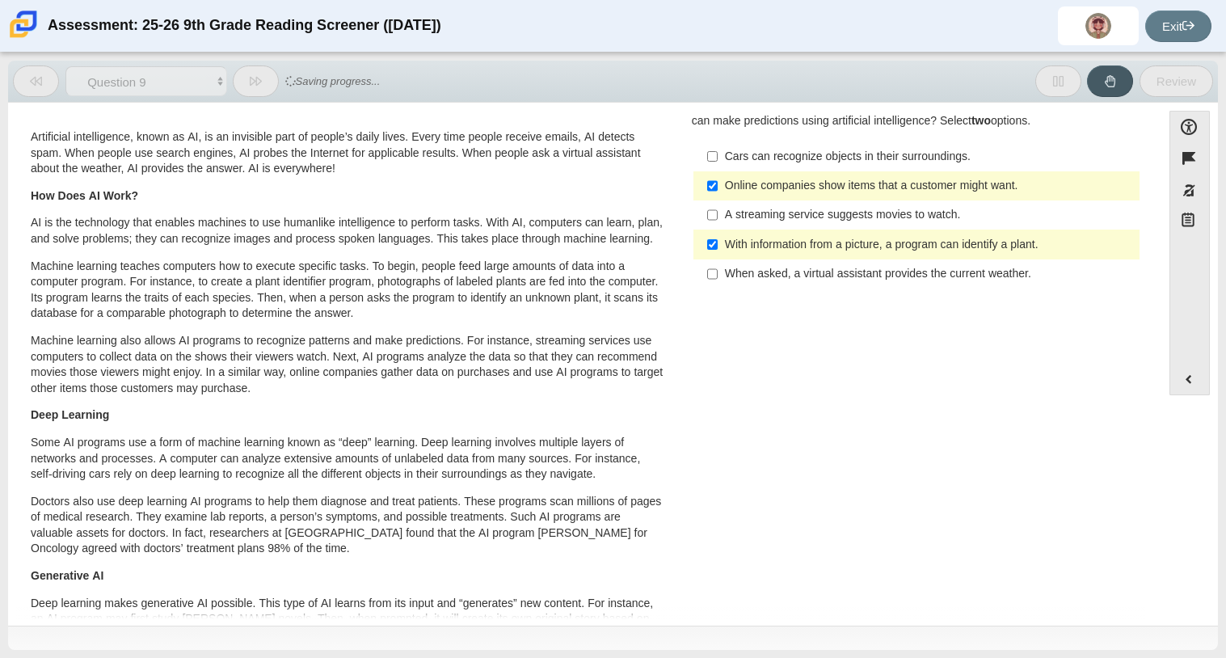
click at [746, 244] on div "With information from a picture, a program can identify a plant." at bounding box center [929, 245] width 408 height 16
click at [718, 244] on input "With information from a picture, a program can identify a plant. With informati…" at bounding box center [712, 244] width 11 height 29
checkbox input "false"
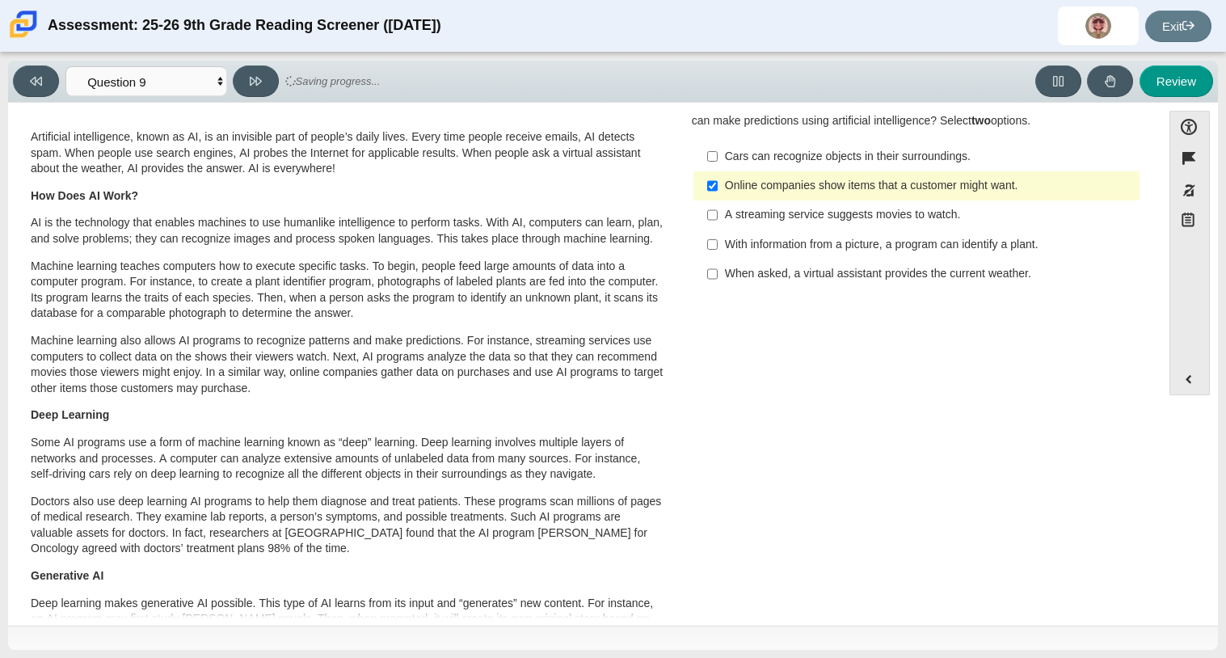
click at [744, 282] on div "When asked, a virtual assistant provides the current weather." at bounding box center [929, 274] width 408 height 16
click at [718, 282] on input "When asked, a virtual assistant provides the current weather. When asked, a vir…" at bounding box center [712, 273] width 11 height 29
checkbox input "true"
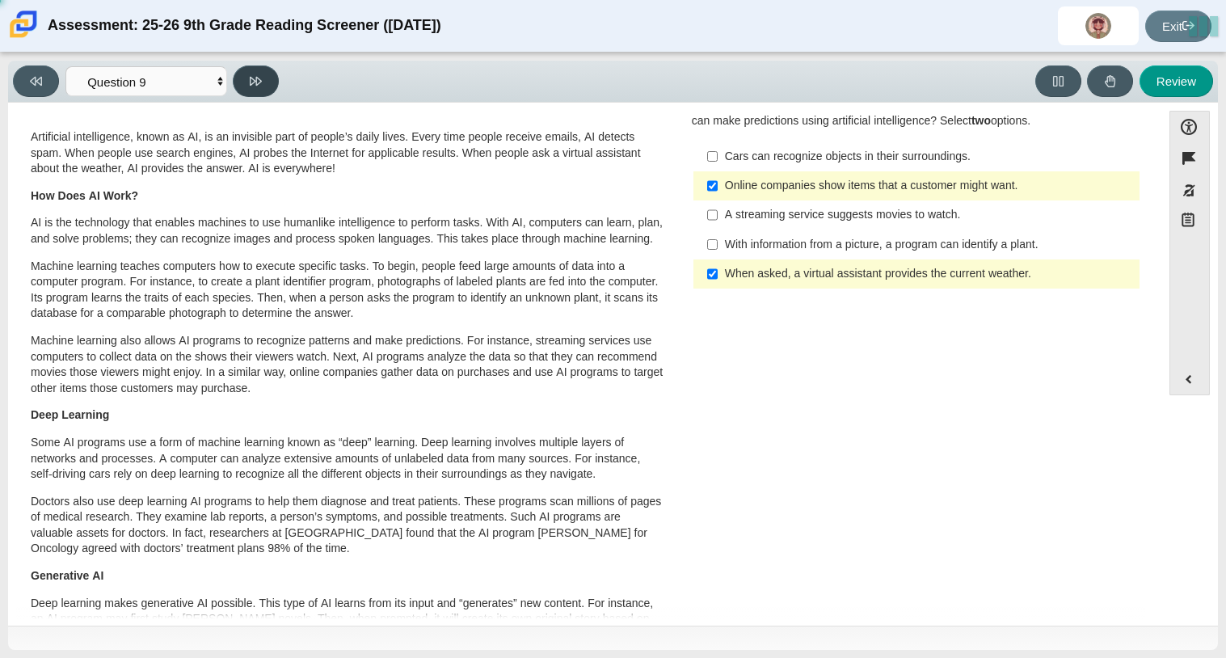
click at [265, 79] on button at bounding box center [256, 81] width 46 height 32
select select "cdf3c14e-a918-44d1-9b63-3db0fa81641e"
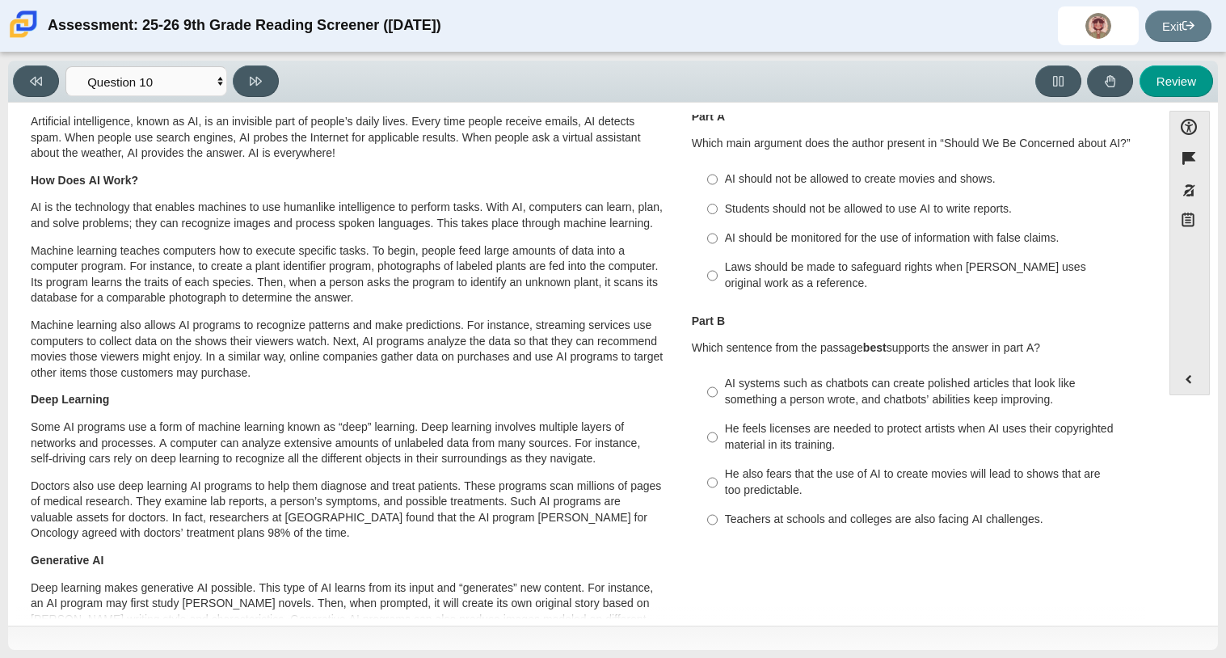
scroll to position [50, 0]
click at [712, 276] on label "Laws should be made to safeguard rights when AI uses original work as a referen…" at bounding box center [918, 274] width 444 height 45
click at [712, 276] on input "Laws should be made to safeguard rights when AI uses original work as a referen…" at bounding box center [712, 274] width 11 height 45
radio input "true"
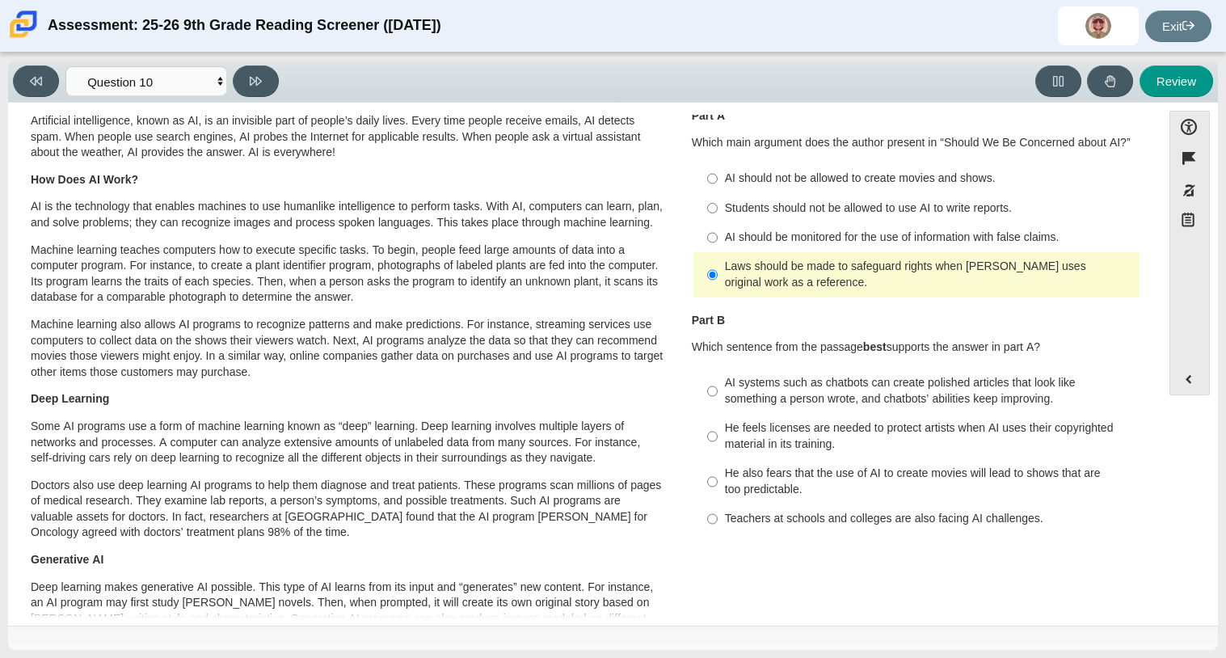
click at [736, 430] on div "He feels licenses are needed to protect artists when AI uses their copyrighted …" at bounding box center [929, 436] width 408 height 32
click at [718, 430] on input "He feels licenses are needed to protect artists when AI uses their copyrighted …" at bounding box center [712, 436] width 11 height 45
radio input "true"
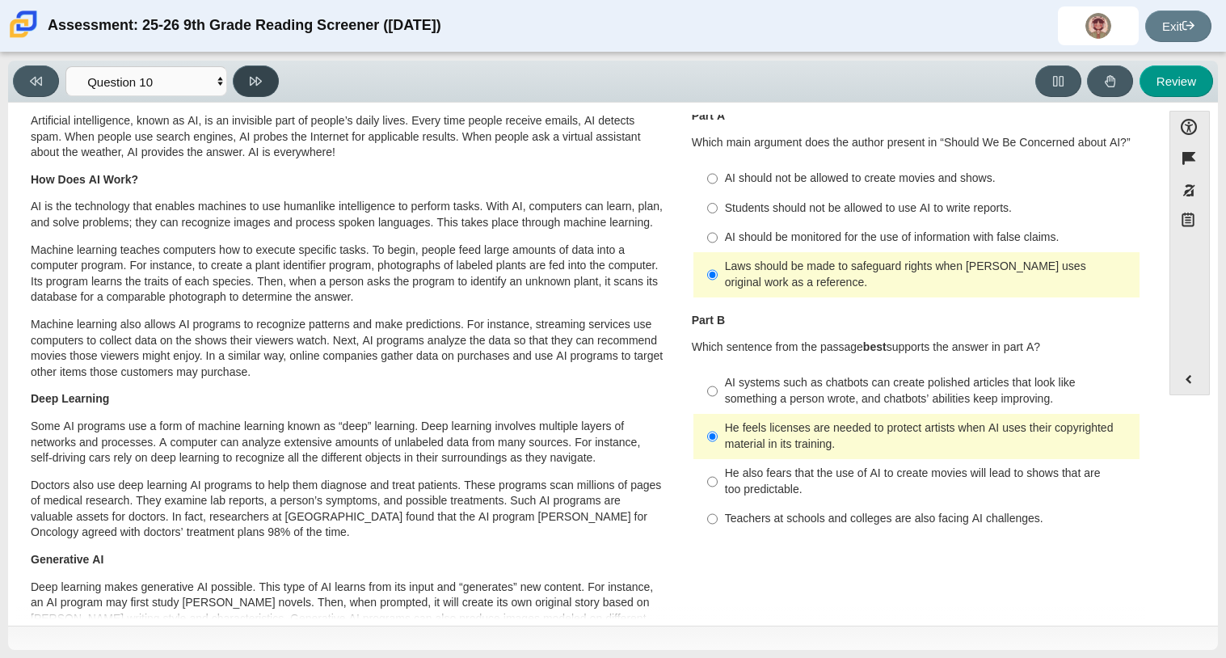
click at [251, 84] on icon at bounding box center [256, 81] width 12 height 12
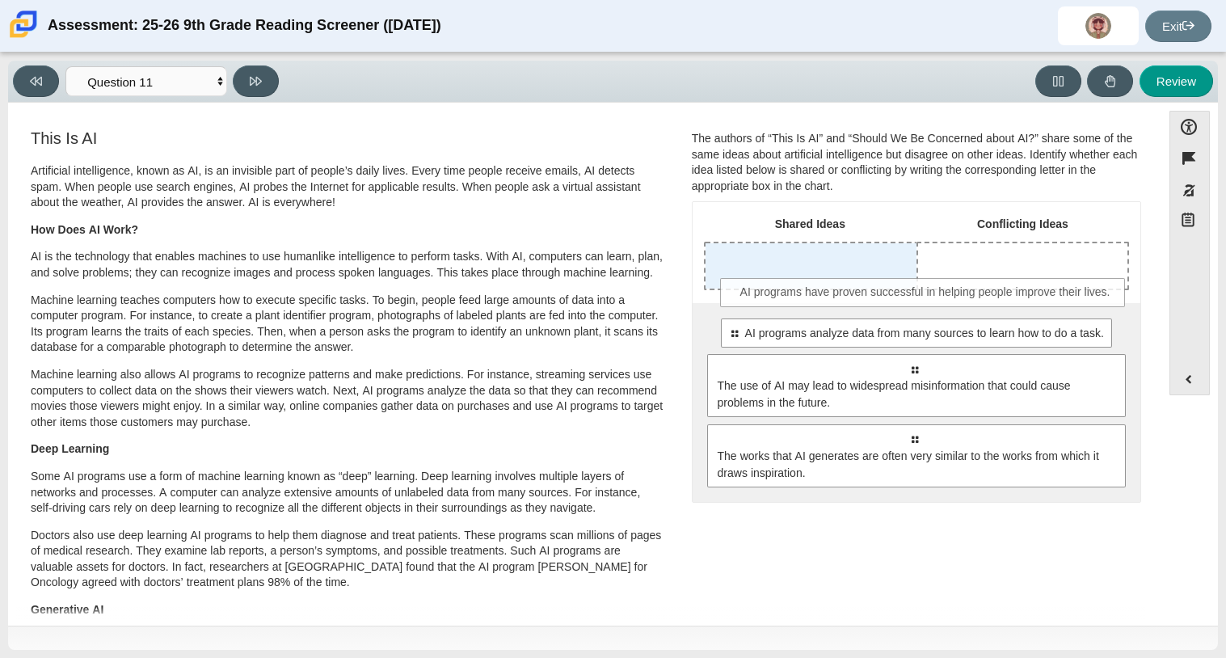
drag, startPoint x: 758, startPoint y: 330, endPoint x: 771, endPoint y: 289, distance: 43.2
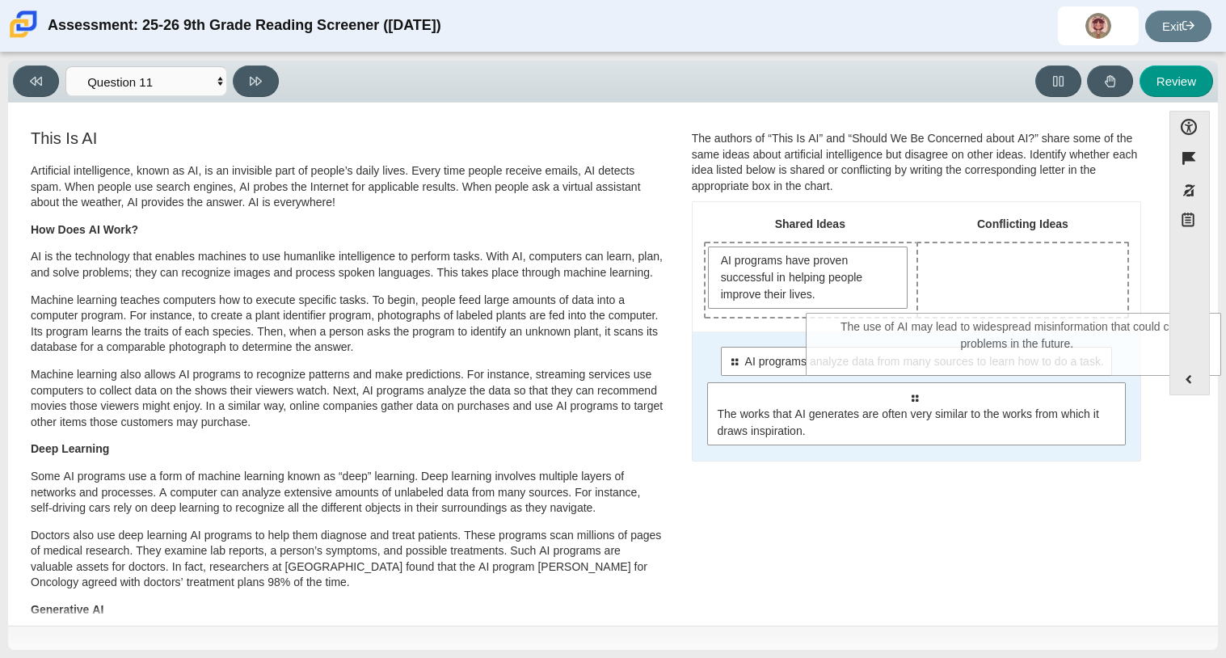
drag, startPoint x: 775, startPoint y: 422, endPoint x: 920, endPoint y: 311, distance: 182.2
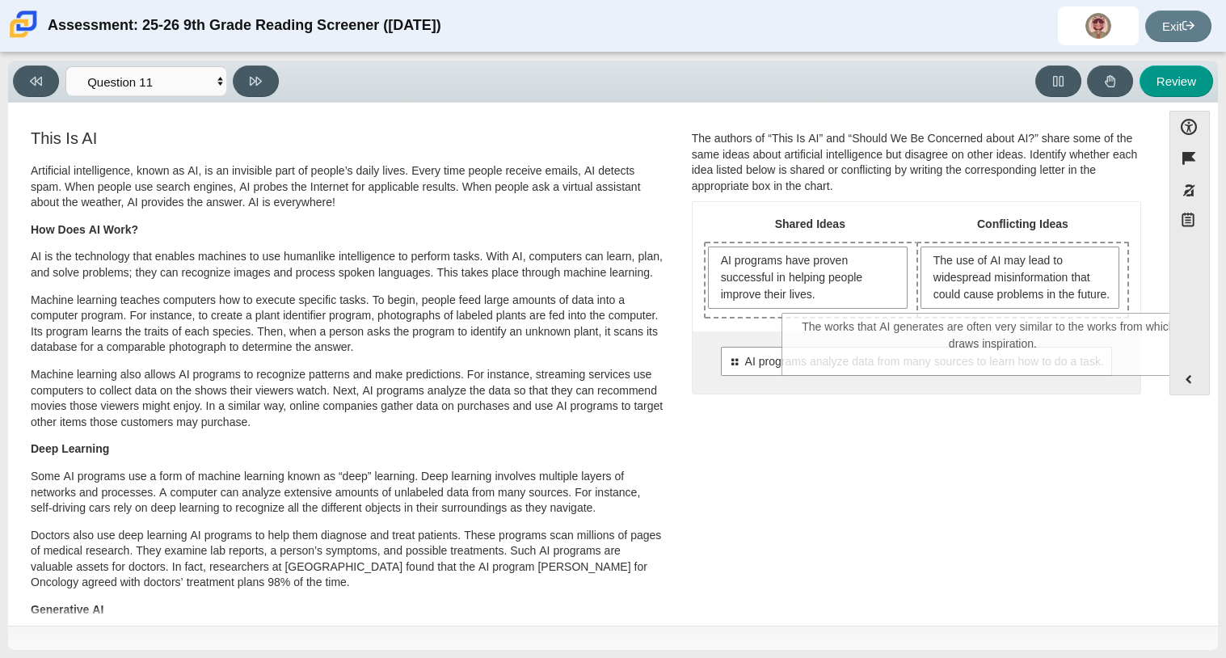
drag, startPoint x: 846, startPoint y: 428, endPoint x: 928, endPoint y: 343, distance: 118.4
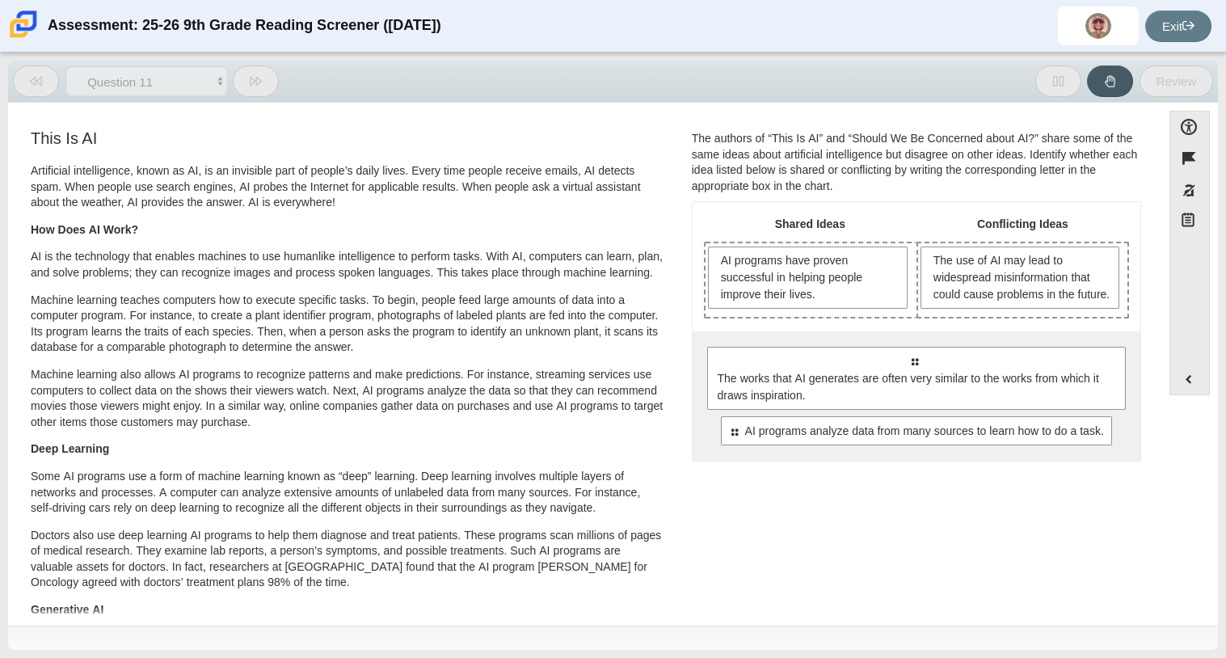
click at [928, 343] on div "Shared Ideas Conflicting Ideas AI programs have proven successful in helping pe…" at bounding box center [917, 331] width 448 height 258
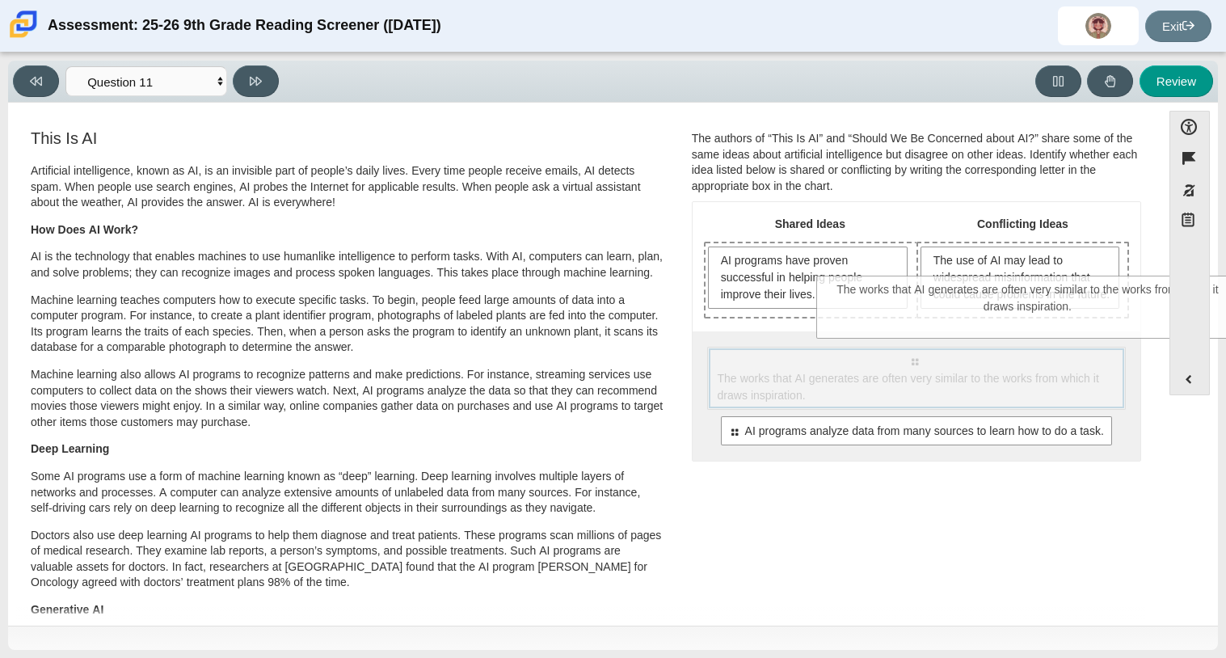
drag, startPoint x: 841, startPoint y: 422, endPoint x: 956, endPoint y: 335, distance: 144.2
click at [956, 335] on div "Shared Ideas Conflicting Ideas AI programs have proven successful in helping pe…" at bounding box center [917, 331] width 448 height 258
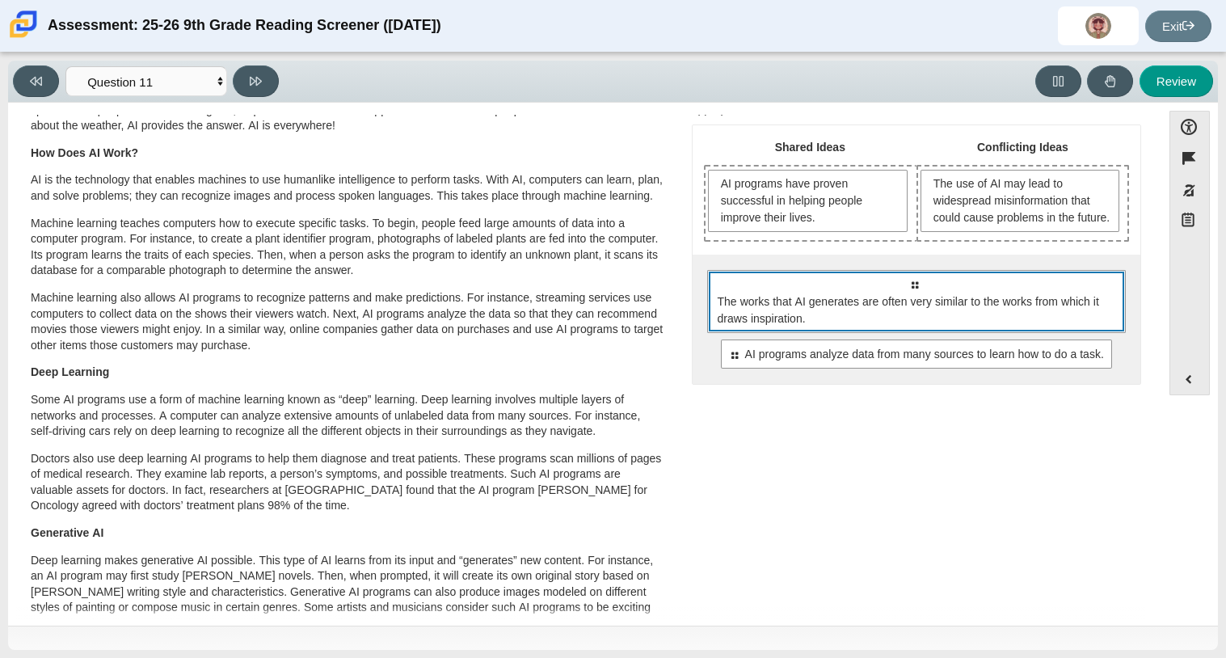
scroll to position [75, 0]
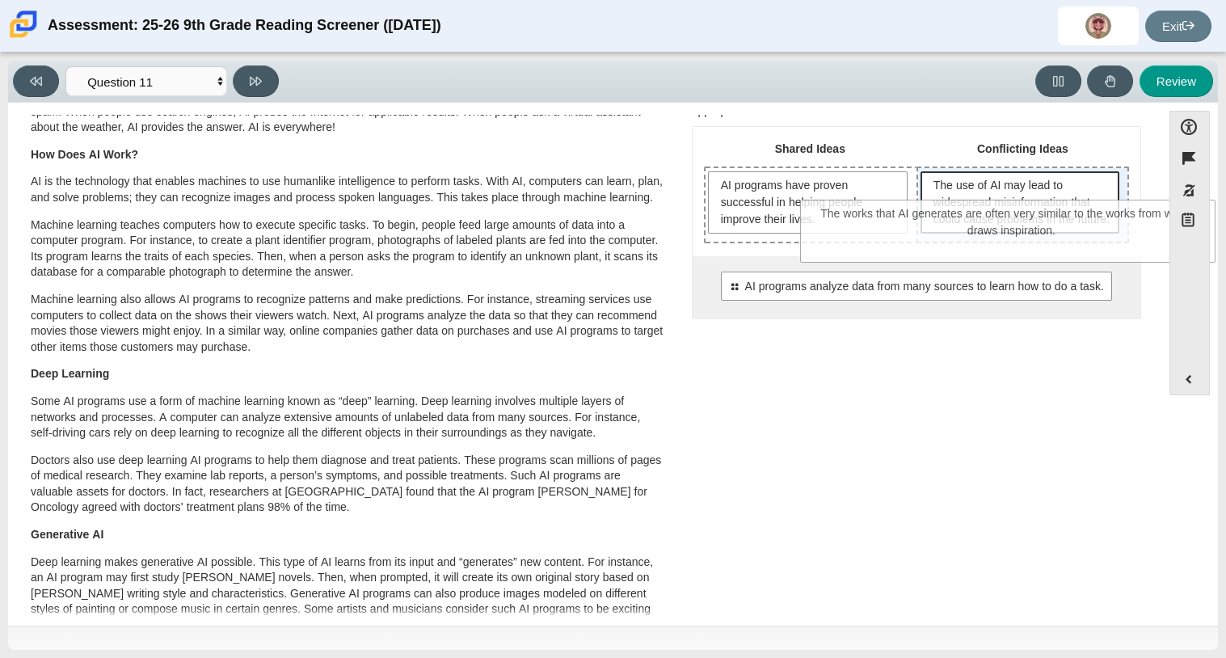
drag, startPoint x: 879, startPoint y: 310, endPoint x: 976, endPoint y: 222, distance: 129.9
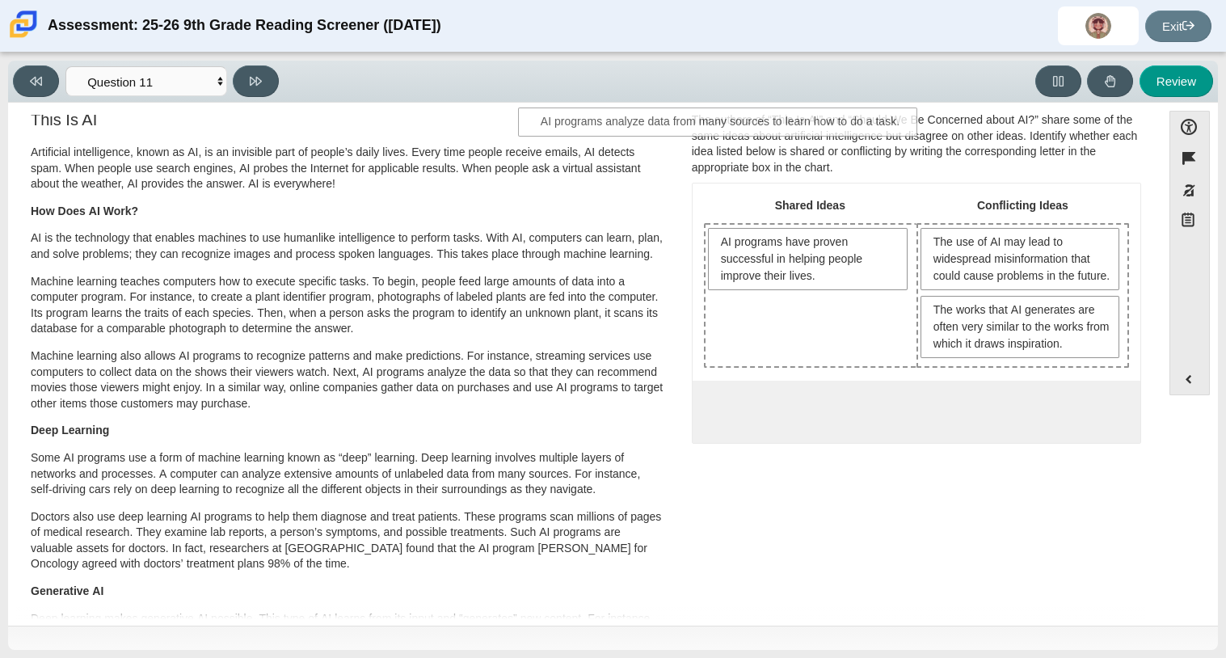
scroll to position [0, 0]
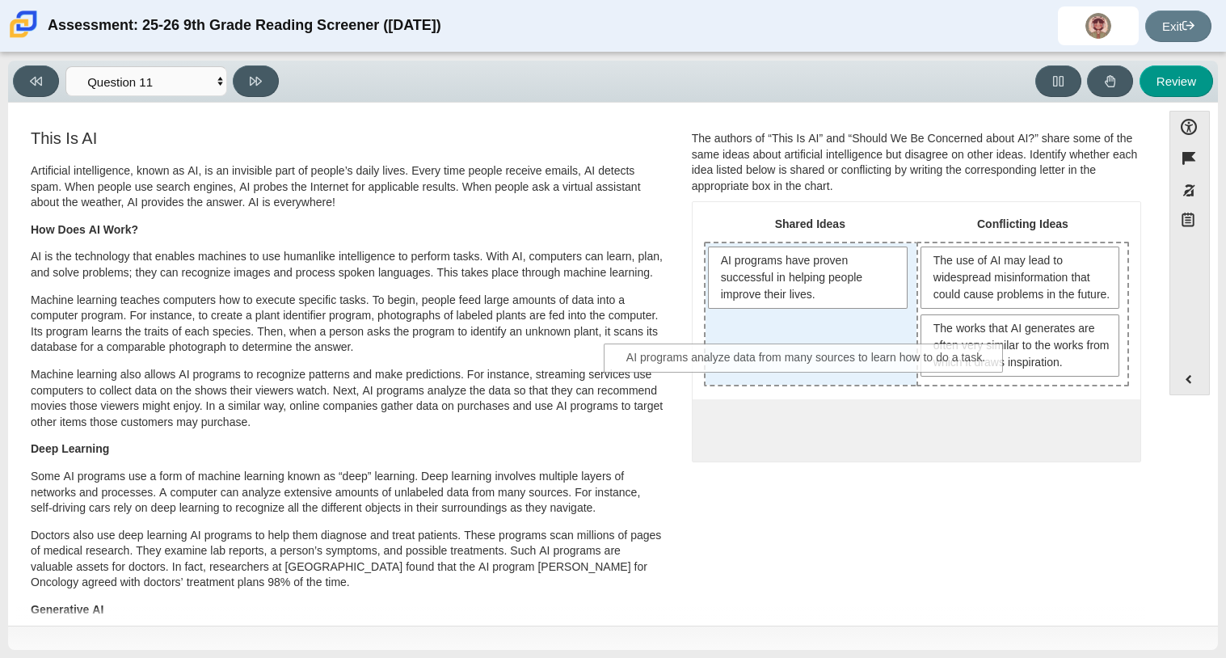
drag, startPoint x: 909, startPoint y: 380, endPoint x: 803, endPoint y: 368, distance: 107.4
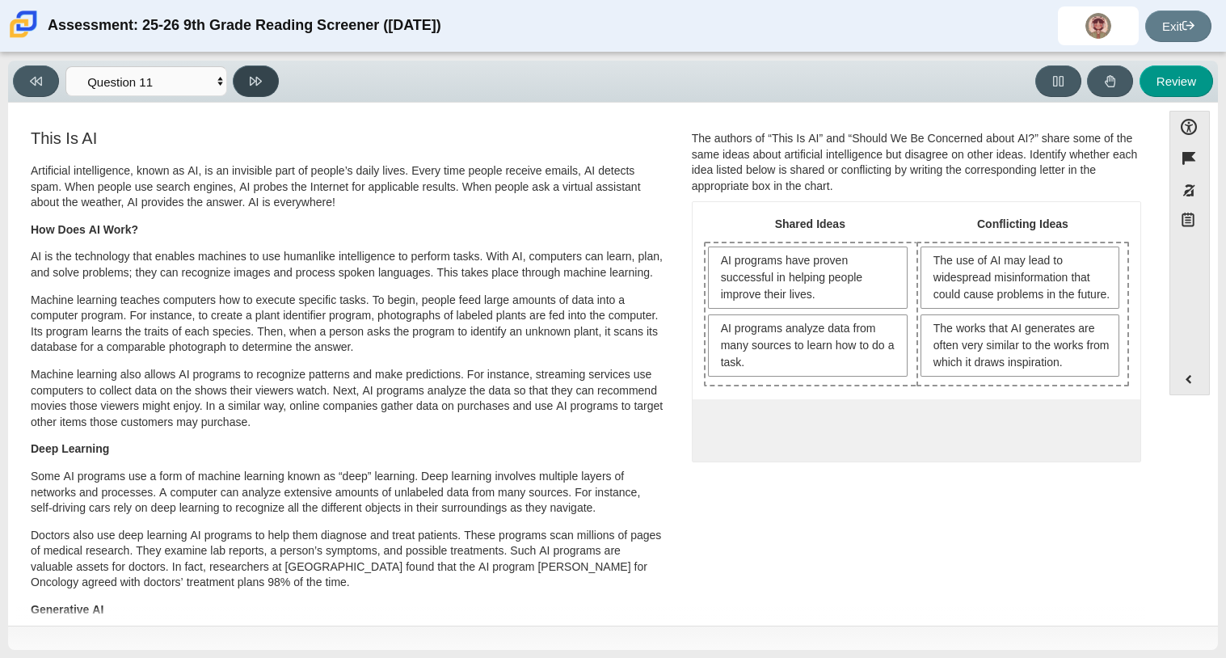
click at [249, 91] on button at bounding box center [256, 81] width 46 height 32
select select "c3effed4-44ce-4a19-bd96-1787f34e9b4c"
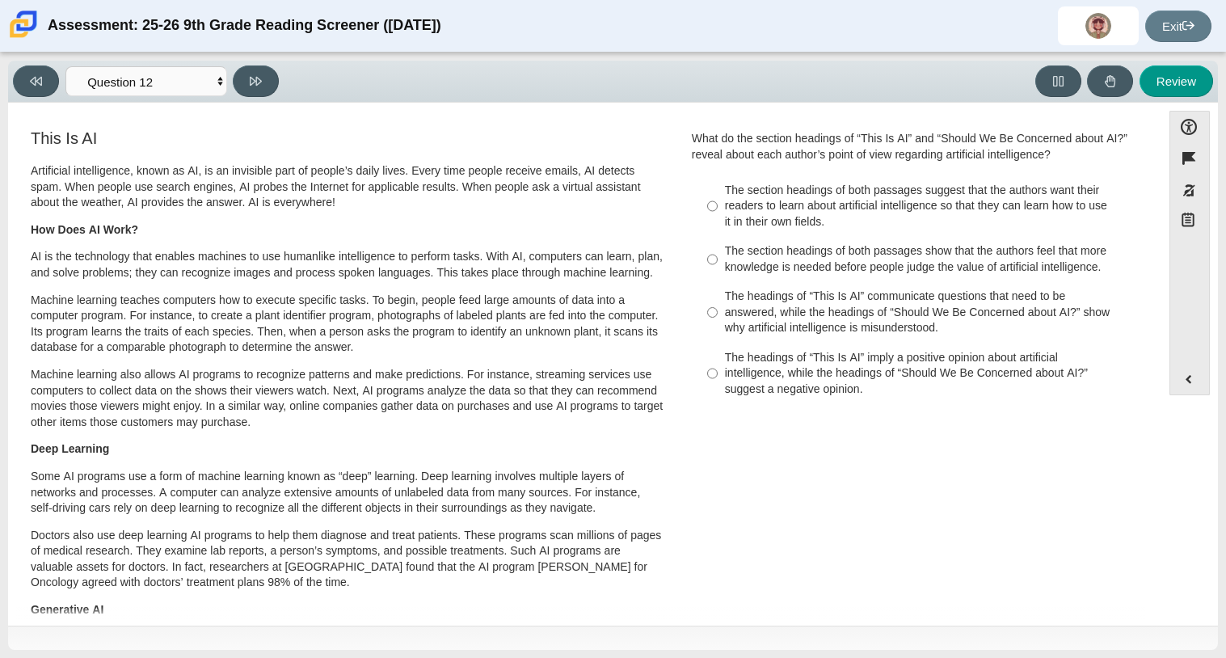
click at [915, 255] on div "The section headings of both passages show that the authors feel that more know…" at bounding box center [929, 259] width 408 height 32
click at [718, 255] on input "The section headings of both passages show that the authors feel that more know…" at bounding box center [712, 259] width 11 height 45
radio input "true"
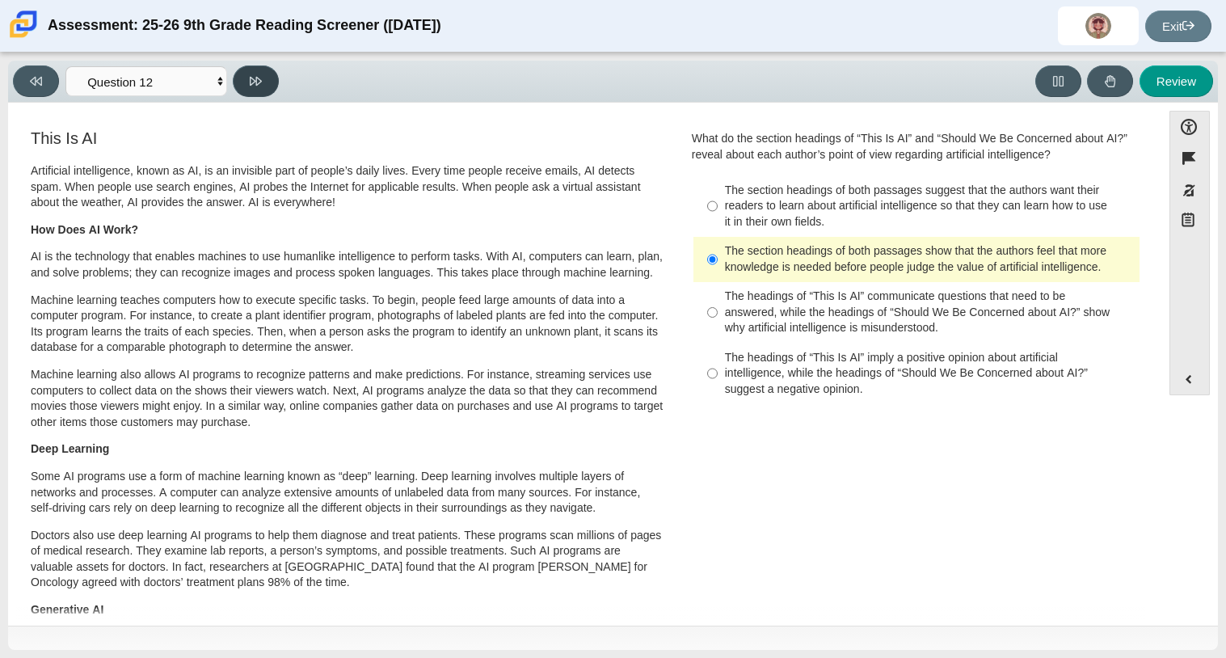
click at [264, 92] on button at bounding box center [256, 81] width 46 height 32
select select "review"
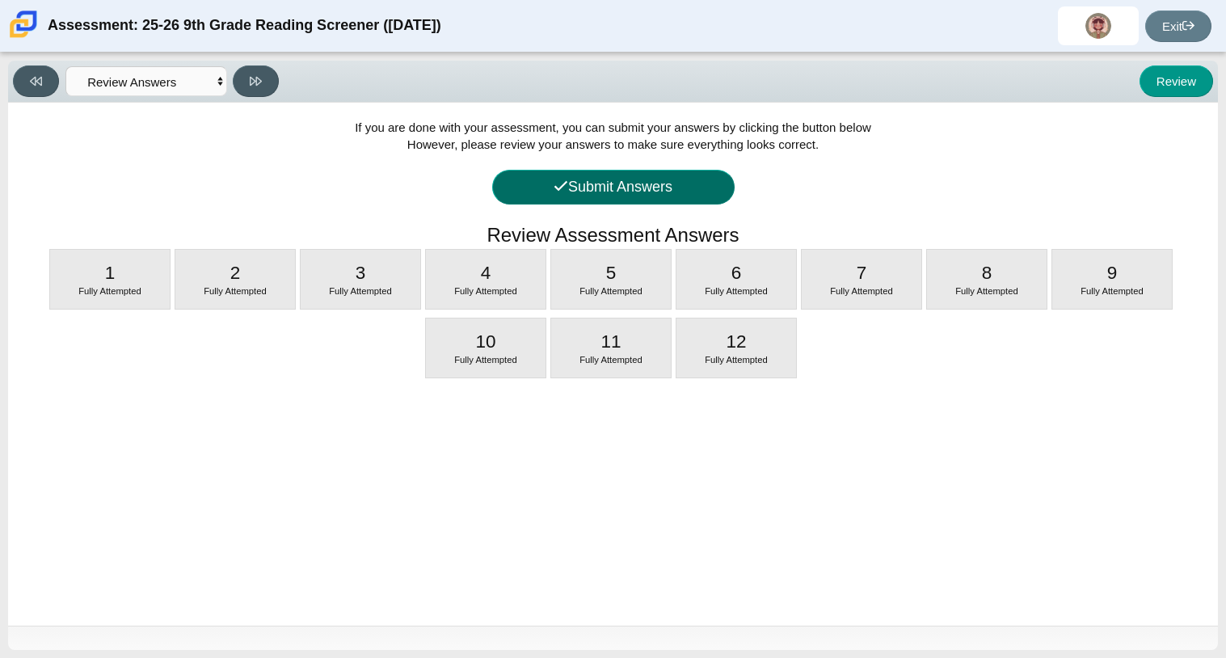
click at [670, 200] on button "Submit Answers" at bounding box center [613, 187] width 242 height 35
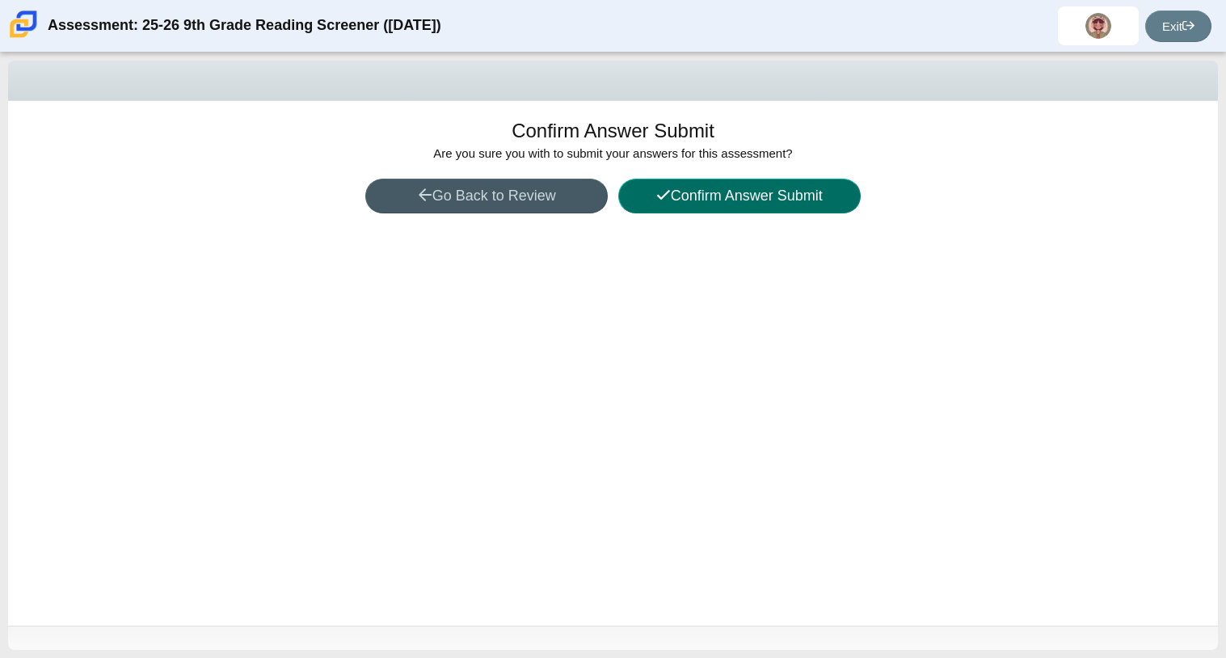
click at [670, 200] on button "Confirm Answer Submit" at bounding box center [739, 196] width 242 height 35
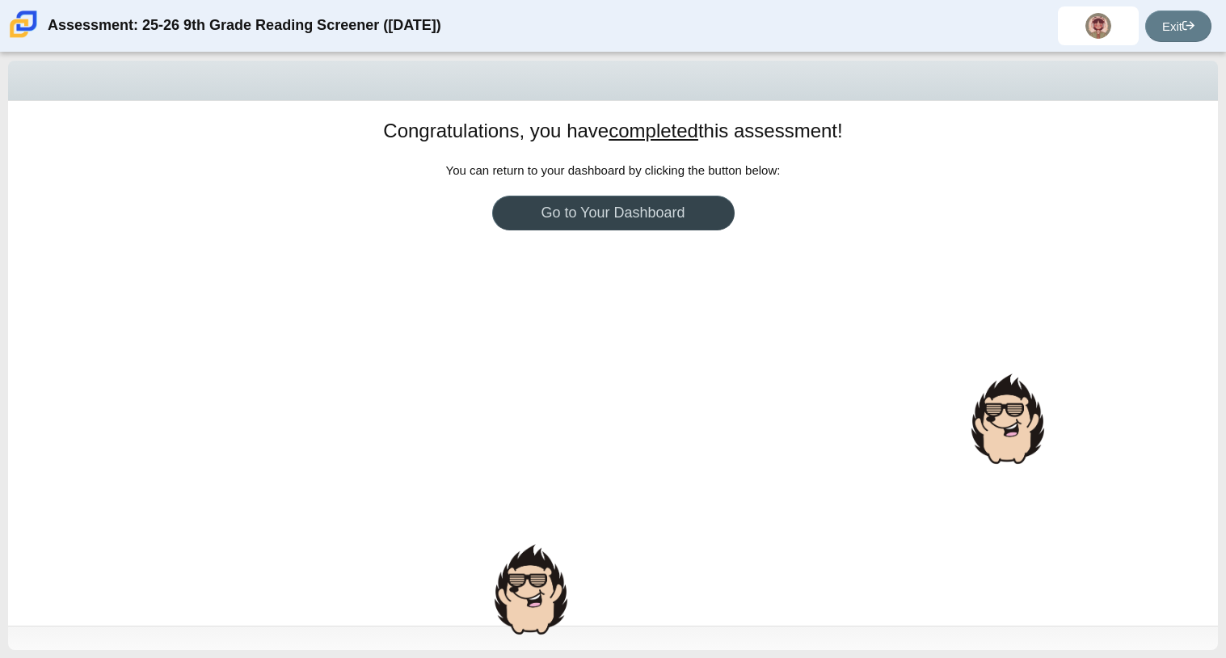
click at [701, 207] on link "Go to Your Dashboard" at bounding box center [613, 213] width 242 height 35
